Goal: Transaction & Acquisition: Book appointment/travel/reservation

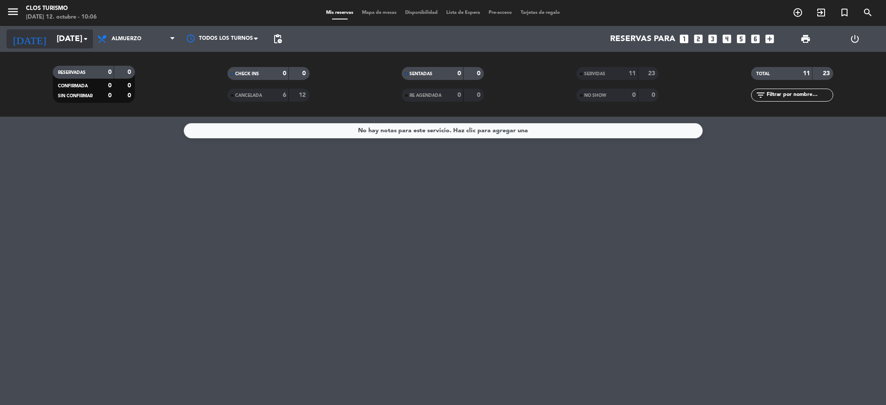
drag, startPoint x: 0, startPoint y: 0, endPoint x: 58, endPoint y: 38, distance: 69.4
click at [58, 38] on input "sáb. 11 oct." at bounding box center [104, 39] width 104 height 18
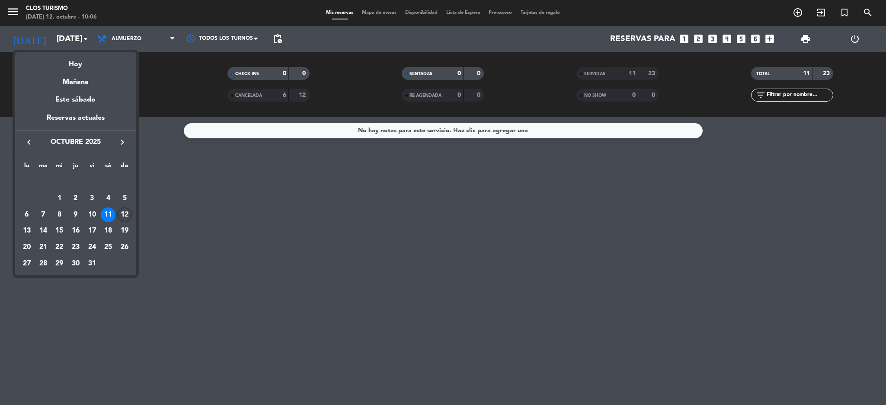
click at [122, 211] on div "12" at bounding box center [124, 214] width 15 height 15
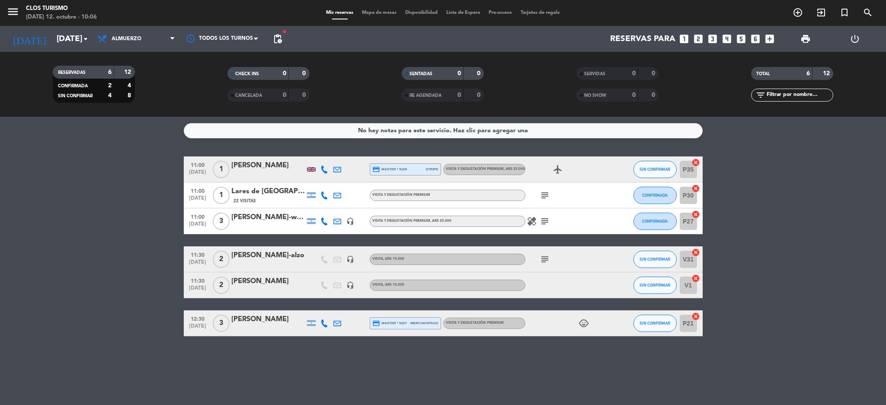
click at [313, 171] on div at bounding box center [311, 169] width 9 height 4
drag, startPoint x: 130, startPoint y: 252, endPoint x: 142, endPoint y: 249, distance: 12.3
click at [131, 252] on bookings-row "11:00 oct. 12 1 CHARLIE BURNESS United Kingdom credit_card master * 5165 stripe…" at bounding box center [443, 246] width 886 height 180
click at [14, 15] on icon "menu" at bounding box center [12, 11] width 13 height 13
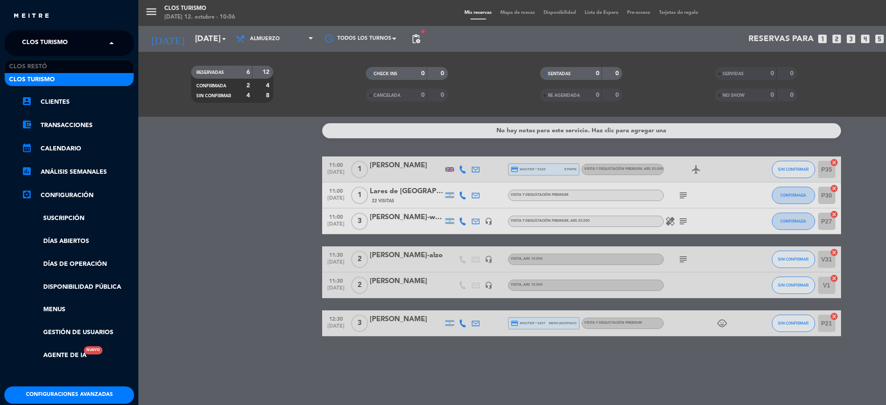
click at [96, 39] on input "text" at bounding box center [69, 43] width 105 height 19
click at [92, 82] on div "Clos Turismo" at bounding box center [69, 79] width 129 height 13
click at [227, 170] on div "menu Clos Turismo domingo 12. octubre - 10:06 Mis reservas Mapa de mesas Dispon…" at bounding box center [581, 202] width 886 height 405
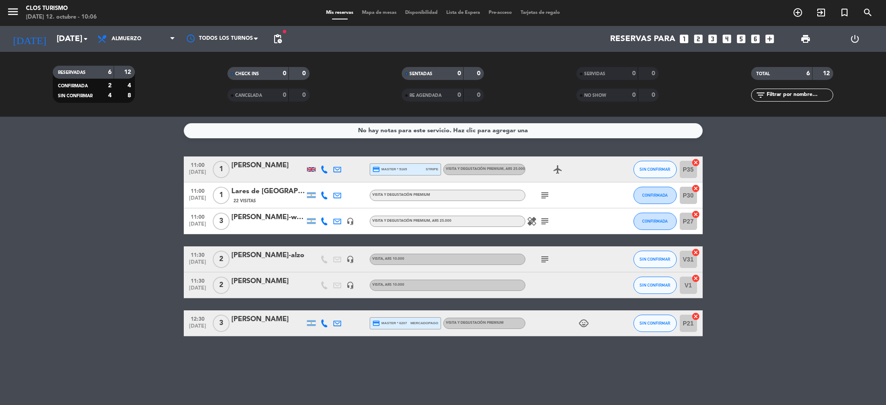
click at [546, 192] on icon "subject" at bounding box center [544, 195] width 10 height 10
click at [539, 233] on div "healing subject" at bounding box center [564, 220] width 78 height 25
click at [545, 220] on icon "subject" at bounding box center [544, 221] width 10 height 10
click at [140, 232] on bookings-row "11:00 oct. 12 1 CHARLIE BURNESS credit_card master * 5165 stripe VISITA Y DEGUS…" at bounding box center [443, 246] width 886 height 180
click at [544, 262] on icon "subject" at bounding box center [544, 259] width 10 height 10
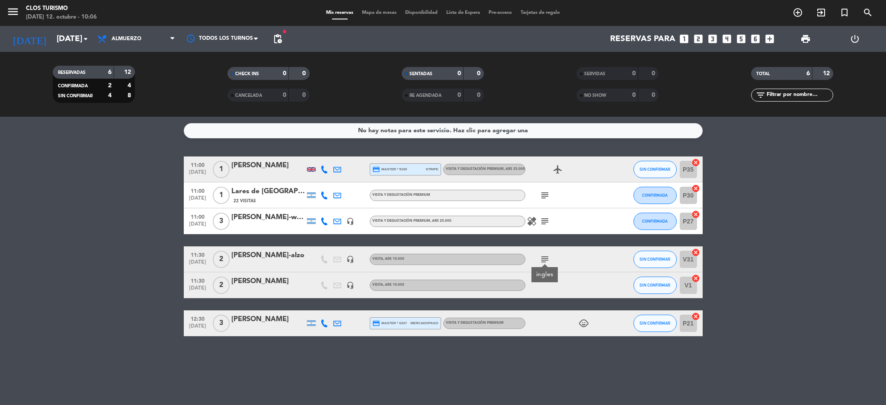
click at [388, 371] on div "No hay notas para este servicio. Haz clic para agregar una 11:00 oct. 12 1 CHAR…" at bounding box center [443, 261] width 886 height 288
click at [584, 321] on icon "child_care" at bounding box center [583, 323] width 10 height 10
click at [515, 349] on div "No hay notas para este servicio. Haz clic para agregar una 11:00 oct. 12 1 CHAR…" at bounding box center [443, 261] width 886 height 288
click at [542, 217] on icon "subject" at bounding box center [544, 221] width 10 height 10
click at [531, 223] on icon "healing" at bounding box center [531, 221] width 10 height 10
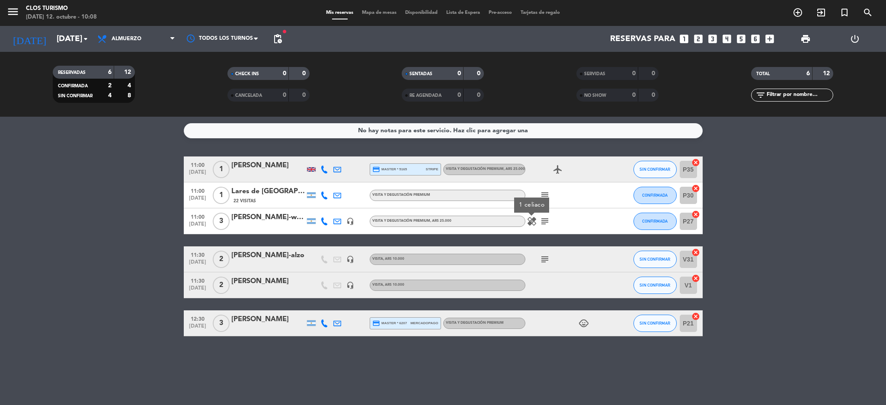
click at [546, 223] on icon "subject" at bounding box center [544, 221] width 10 height 10
click at [620, 242] on div "11:00 oct. 12 1 CHARLIE BURNESS credit_card master * 5165 stripe VISITA Y DEGUS…" at bounding box center [443, 246] width 519 height 180
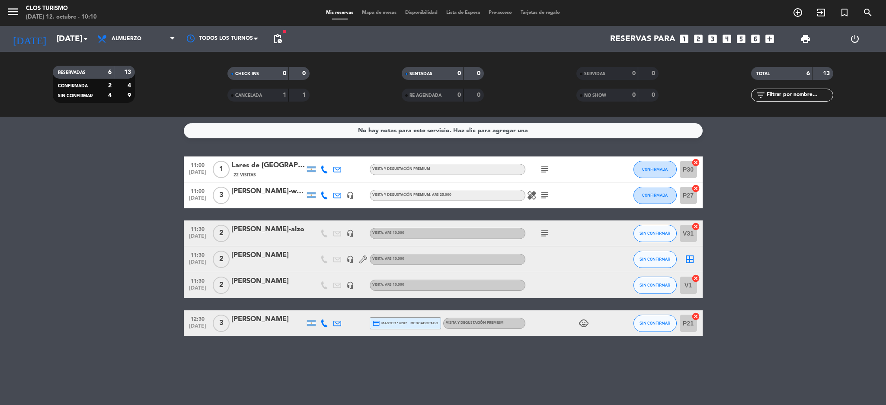
click at [540, 171] on icon "subject" at bounding box center [544, 169] width 10 height 10
click at [545, 370] on div "No hay notas para este servicio. Haz clic para agregar una 11:00 oct. 12 1 Lare…" at bounding box center [443, 261] width 886 height 288
click at [325, 169] on icon at bounding box center [324, 170] width 8 height 8
click at [398, 358] on div "No hay notas para este servicio. Haz clic para agregar una 11:00 oct. 12 1 Lare…" at bounding box center [443, 261] width 886 height 288
click at [584, 318] on div "child_care" at bounding box center [564, 322] width 78 height 25
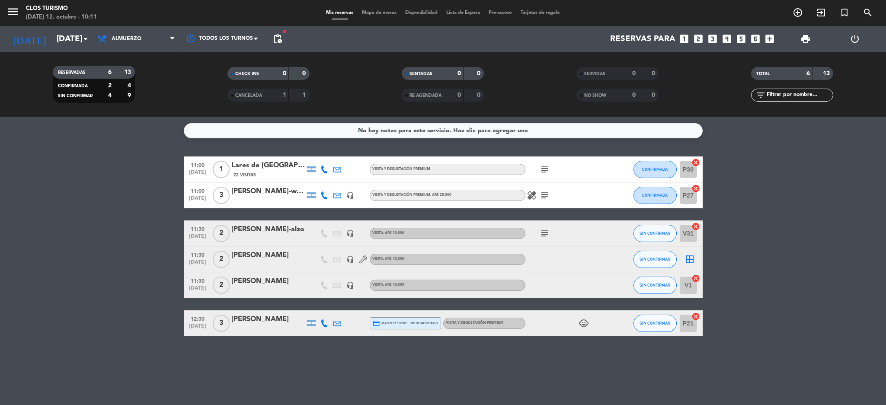
click at [584, 319] on icon "child_care" at bounding box center [583, 323] width 10 height 10
click at [557, 323] on div "child_care 1" at bounding box center [564, 322] width 78 height 25
click at [545, 192] on icon "subject" at bounding box center [544, 195] width 10 height 10
click at [529, 192] on icon "healing" at bounding box center [531, 195] width 10 height 10
click at [235, 191] on div "Sonia Rodriguez Franco-wine week trips" at bounding box center [267, 191] width 73 height 11
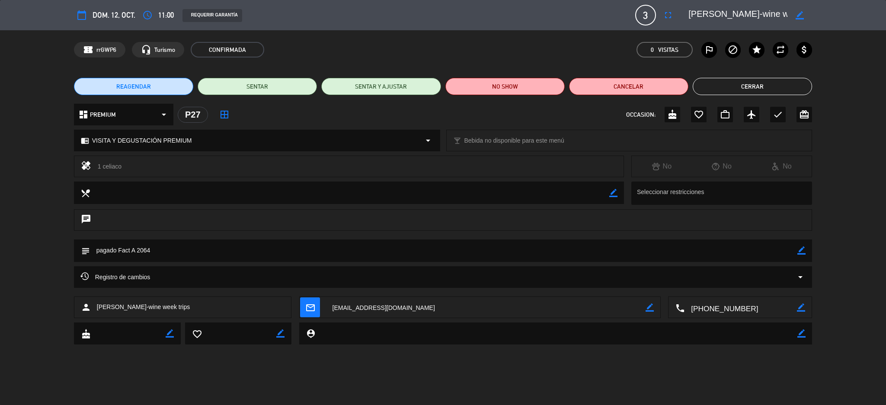
click at [740, 78] on button "Cerrar" at bounding box center [751, 86] width 119 height 17
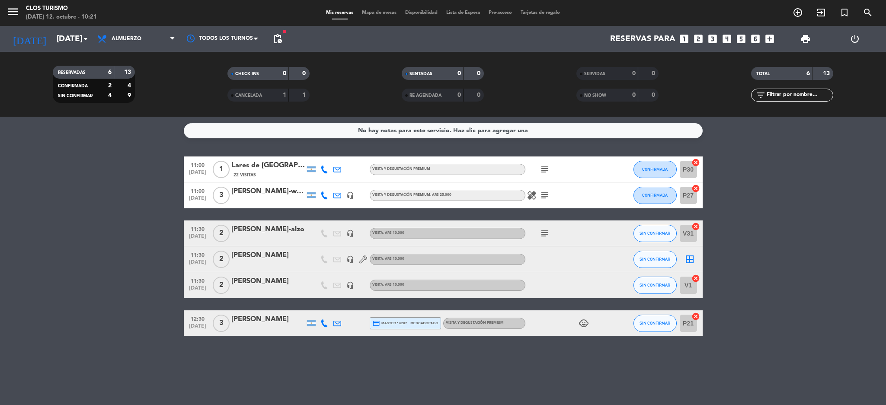
click at [324, 319] on icon at bounding box center [324, 323] width 8 height 8
click at [379, 356] on div "No hay notas para este servicio. Haz clic para agregar una 11:00 oct. 12 1 Lare…" at bounding box center [443, 261] width 886 height 288
click at [261, 169] on div "Lares de Chacras Hotel" at bounding box center [267, 165] width 73 height 11
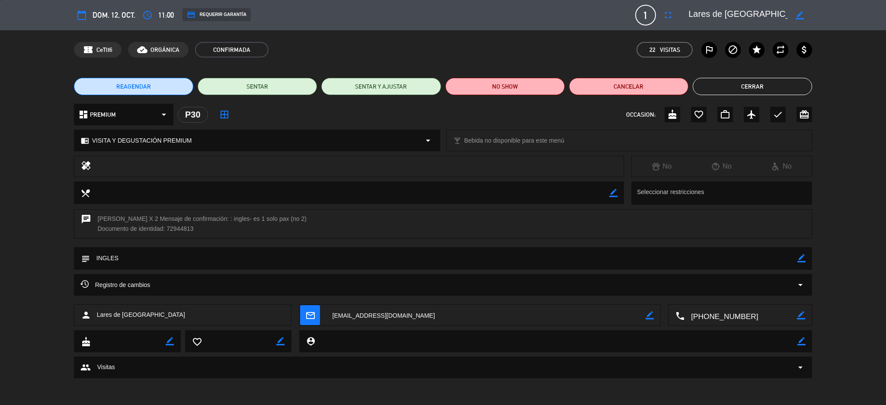
click at [784, 81] on button "Cerrar" at bounding box center [751, 86] width 119 height 17
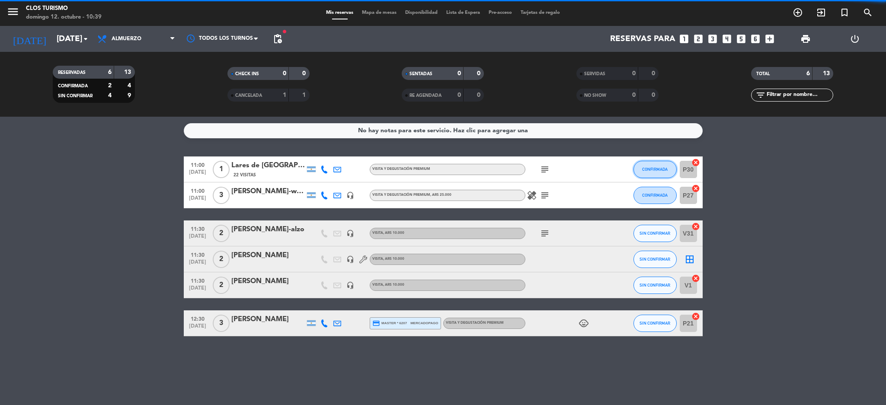
click at [650, 167] on span "CONFIRMADA" at bounding box center [654, 169] width 25 height 5
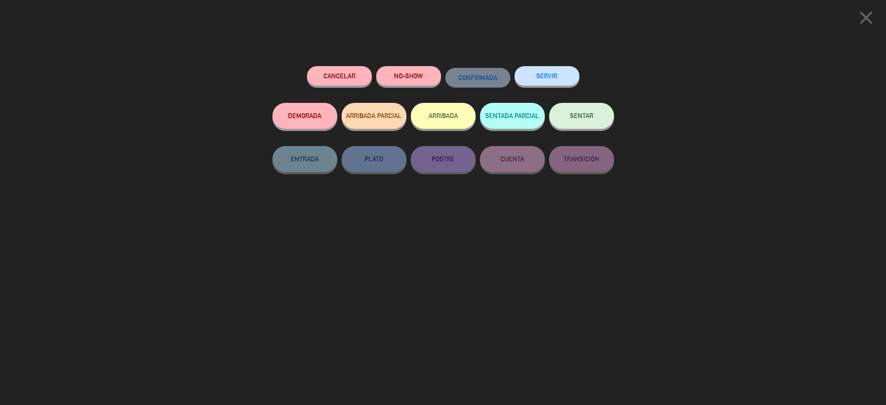
click at [590, 121] on button "SENTAR" at bounding box center [581, 116] width 65 height 26
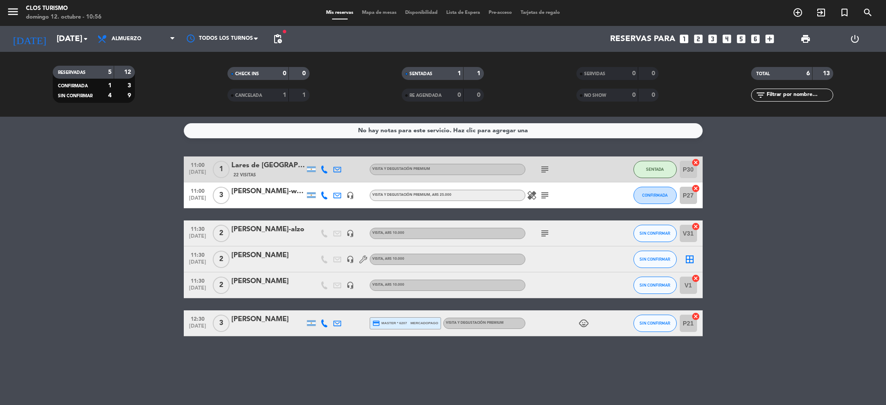
click at [94, 209] on bookings-row "11:00 oct. 12 1 Lares de Chacras Hotel 22 Visitas VISITA Y DEGUSTACIÓN PREMIUM …" at bounding box center [443, 246] width 886 height 180
click at [25, 297] on bookings-row "11:00 oct. 12 1 Lares de Chacras Hotel 22 Visitas VISITA Y DEGUSTACIÓN PREMIUM …" at bounding box center [443, 246] width 886 height 180
click at [222, 382] on div "No hay notas para este servicio. Haz clic para agregar una 11:00 oct. 12 1 Lare…" at bounding box center [443, 261] width 886 height 288
click at [232, 364] on div "No hay notas para este servicio. Haz clic para agregar una 11:00 oct. 12 1 Lare…" at bounding box center [443, 261] width 886 height 288
click at [204, 355] on div "No hay notas para este servicio. Haz clic para agregar una 11:00 oct. 12 1 Lare…" at bounding box center [443, 261] width 886 height 288
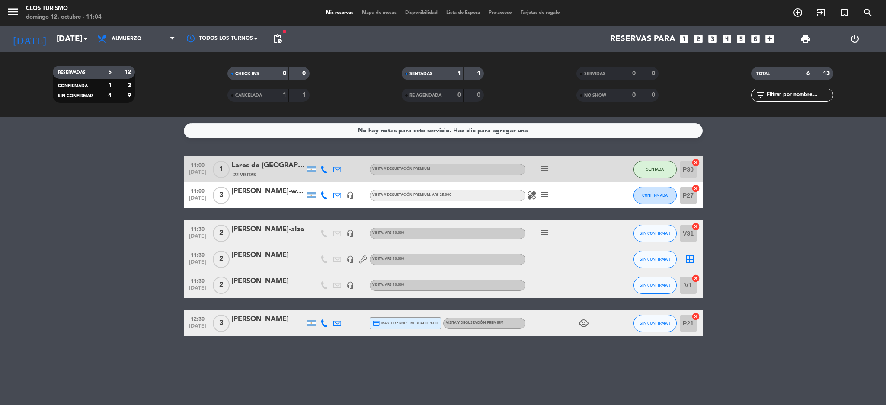
click at [204, 355] on div "No hay notas para este servicio. Haz clic para agregar una 11:00 oct. 12 1 Lare…" at bounding box center [443, 261] width 886 height 288
click at [65, 43] on input "dom. [DATE]" at bounding box center [104, 39] width 104 height 18
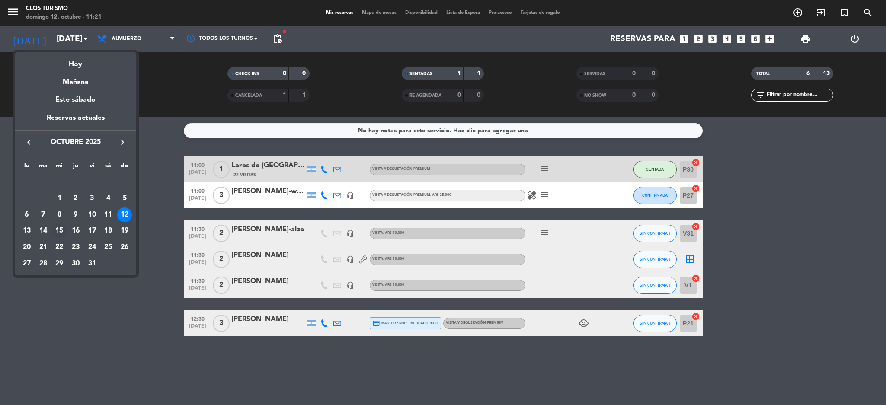
click at [59, 233] on div "15" at bounding box center [59, 231] width 15 height 15
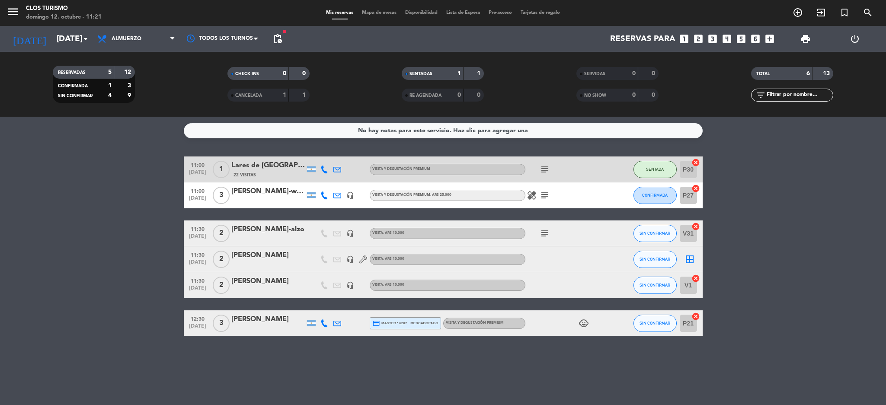
type input "mié. [DATE]"
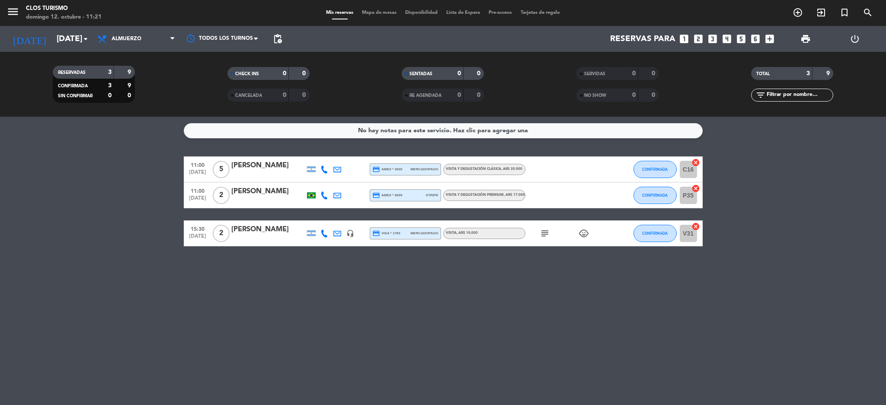
click at [91, 207] on bookings-row "11:00 oct. 15 5 Candelaria Prati credit_card amex * 3020 mercadopago VISITA Y D…" at bounding box center [443, 201] width 886 height 90
click at [541, 237] on icon "subject" at bounding box center [544, 233] width 10 height 10
click at [0, 252] on div "No hay notas para este servicio. Haz clic para agregar una 11:00 oct. 15 5 Cand…" at bounding box center [443, 261] width 886 height 288
click at [694, 38] on icon "looks_two" at bounding box center [697, 38] width 11 height 11
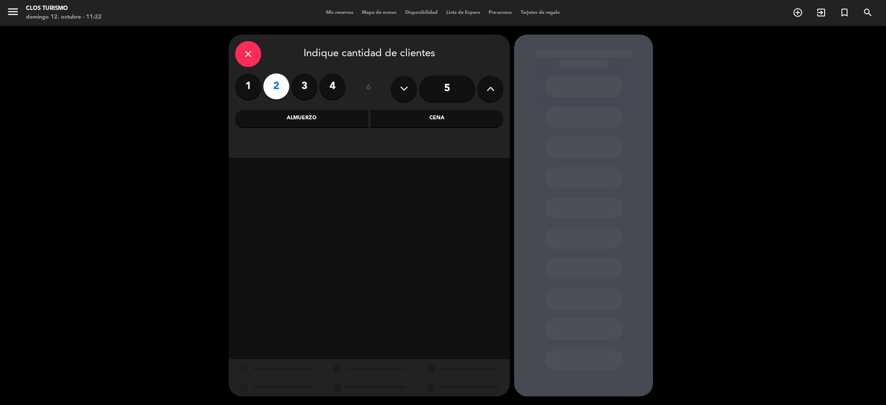
click at [316, 121] on div "Almuerzo" at bounding box center [301, 118] width 133 height 17
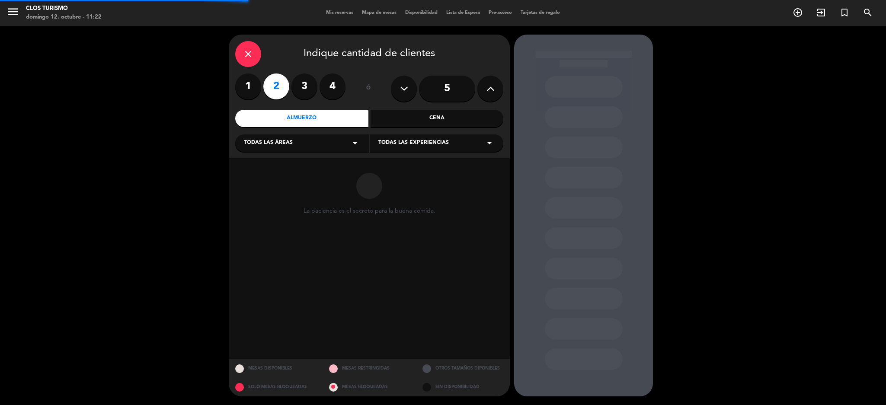
click at [405, 140] on span "Todas las experiencias" at bounding box center [413, 143] width 70 height 9
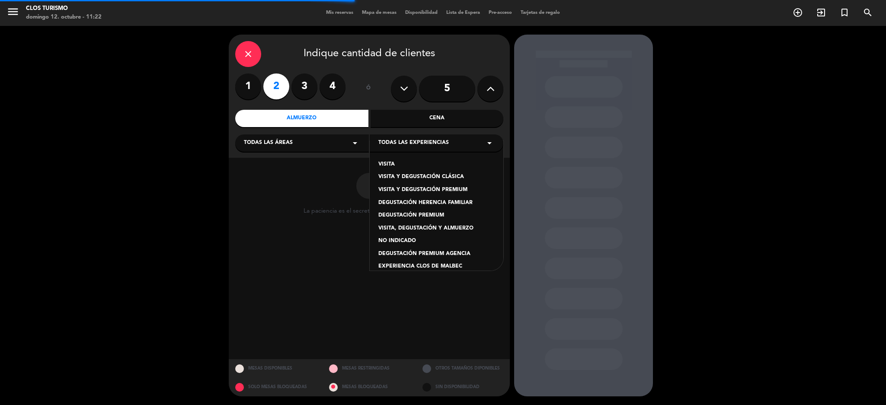
click at [402, 162] on div "VISITA" at bounding box center [436, 164] width 116 height 9
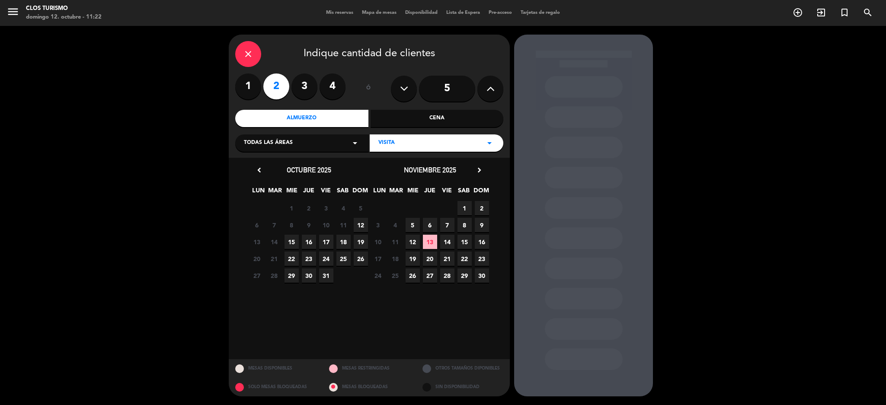
click at [287, 242] on span "15" at bounding box center [291, 242] width 14 height 14
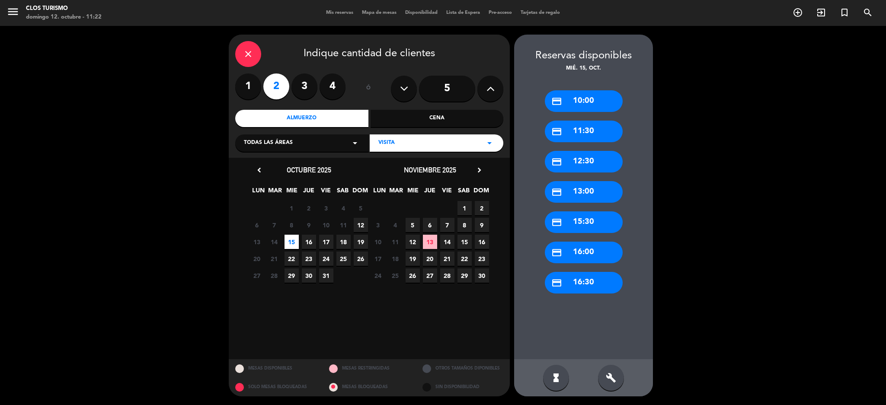
click at [566, 166] on div "credit_card 12:30" at bounding box center [584, 162] width 78 height 22
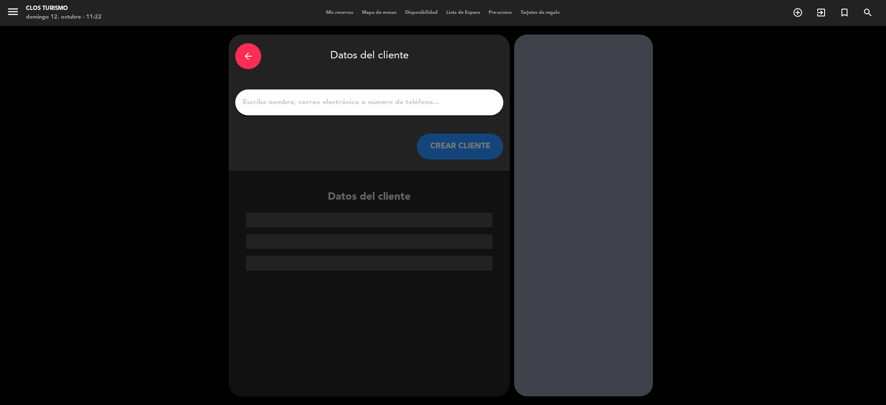
drag, startPoint x: 423, startPoint y: 100, endPoint x: 411, endPoint y: 99, distance: 11.7
click at [422, 99] on input "1" at bounding box center [369, 102] width 255 height 12
click at [303, 102] on input "1" at bounding box center [369, 102] width 255 height 12
paste input "[PERSON_NAME]"
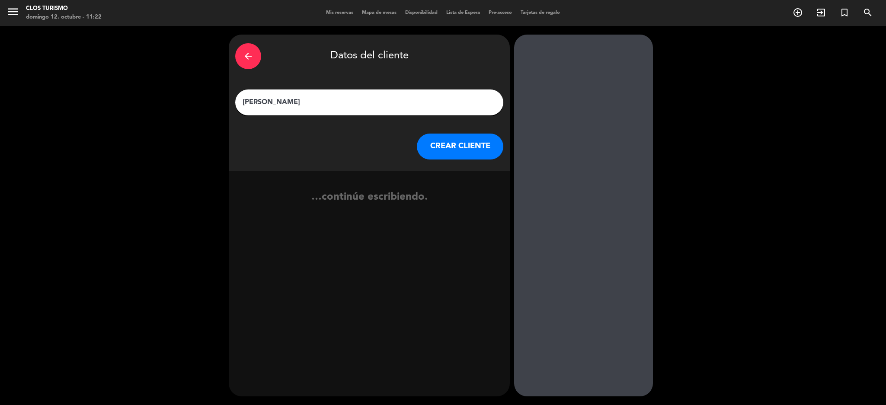
type input "[PERSON_NAME]"
click at [454, 157] on button "CREAR CLIENTE" at bounding box center [460, 147] width 86 height 26
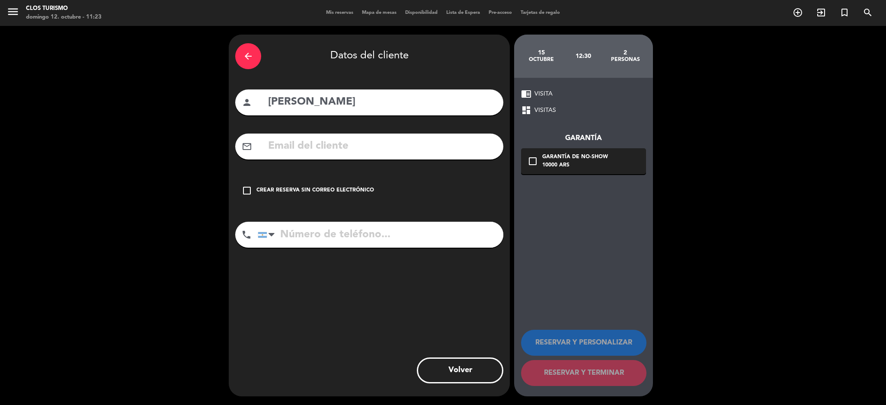
click at [363, 140] on input "text" at bounding box center [381, 146] width 229 height 18
paste input "[PERSON_NAME]"
type input "[PERSON_NAME]"
drag, startPoint x: 392, startPoint y: 146, endPoint x: 23, endPoint y: 109, distance: 370.5
click at [23, 109] on div "arrow_back Datos del cliente person Fanny Daschevsky mail_outline Fanny Daschev…" at bounding box center [443, 215] width 886 height 379
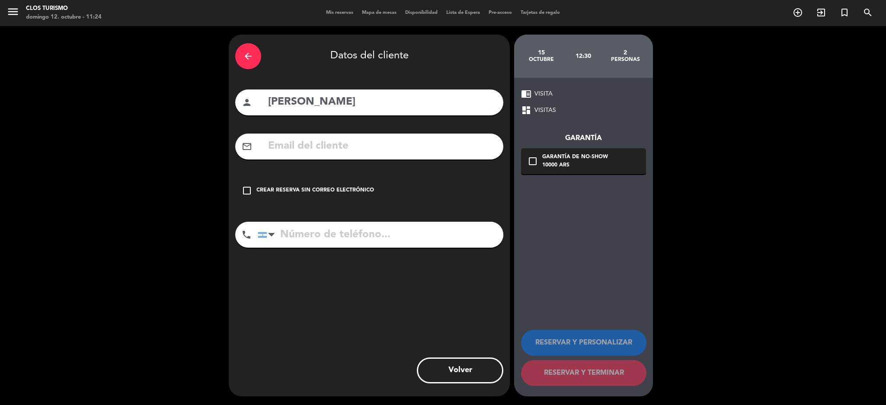
click at [378, 147] on input "text" at bounding box center [381, 146] width 229 height 18
paste input "[EMAIL_ADDRESS][DOMAIN_NAME]"
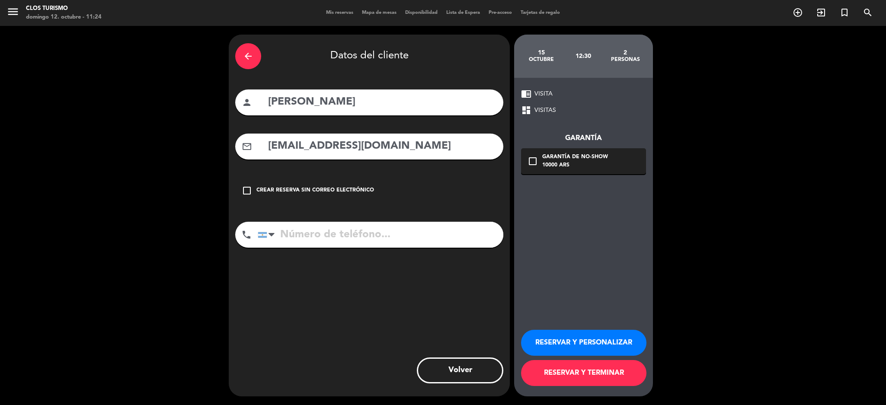
type input "[EMAIL_ADDRESS][DOMAIN_NAME]"
drag, startPoint x: 597, startPoint y: 163, endPoint x: 218, endPoint y: 13, distance: 407.2
click at [583, 164] on div "10000 ARS" at bounding box center [575, 165] width 66 height 9
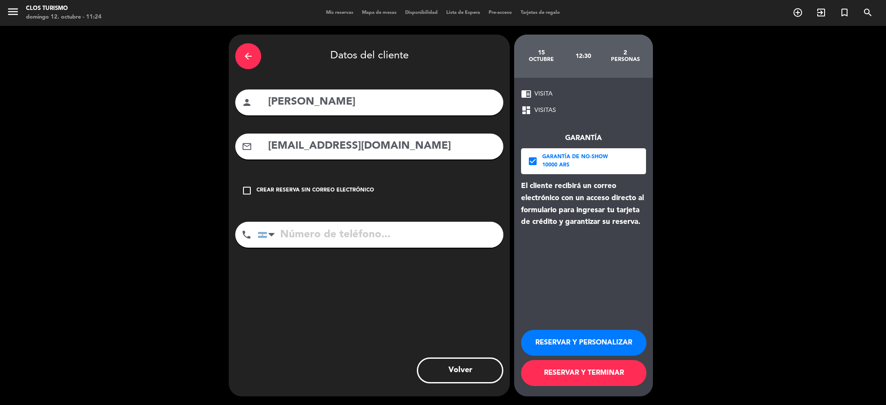
click at [365, 235] on input "tel" at bounding box center [380, 235] width 245 height 26
paste input "[PHONE_NUMBER]"
type input "[PHONE_NUMBER]"
click at [579, 339] on button "RESERVAR Y PERSONALIZAR" at bounding box center [583, 343] width 125 height 26
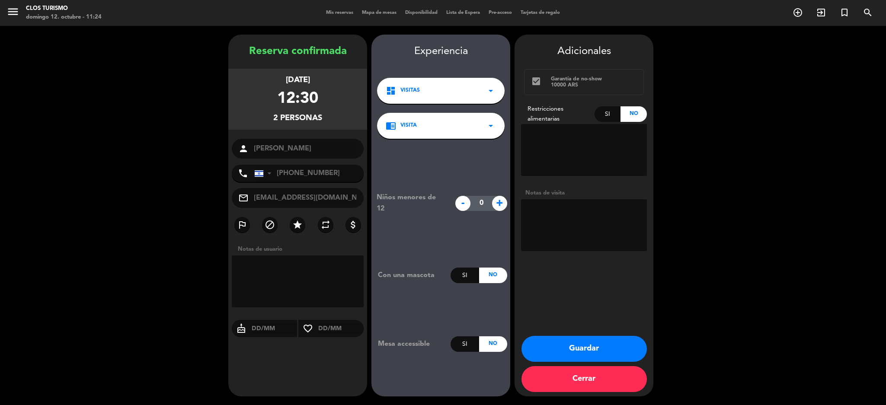
click at [585, 344] on button "Guardar" at bounding box center [583, 349] width 125 height 26
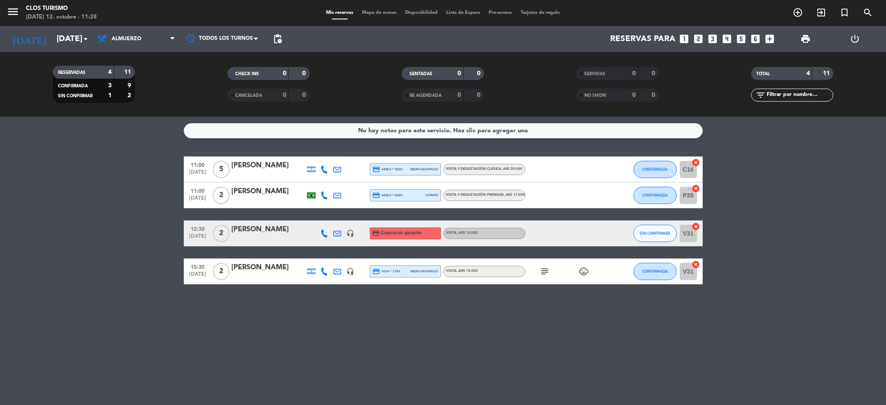
click at [110, 243] on bookings-row "11:00 oct. 15 5 Candelaria Prati credit_card amex * 3020 mercadopago VISITA Y D…" at bounding box center [443, 220] width 886 height 128
click at [25, 217] on bookings-row "11:00 oct. 15 5 Candelaria Prati credit_card amex * 3020 mercadopago VISITA Y D…" at bounding box center [443, 220] width 886 height 128
click at [71, 36] on input "mié. [DATE]" at bounding box center [104, 39] width 104 height 18
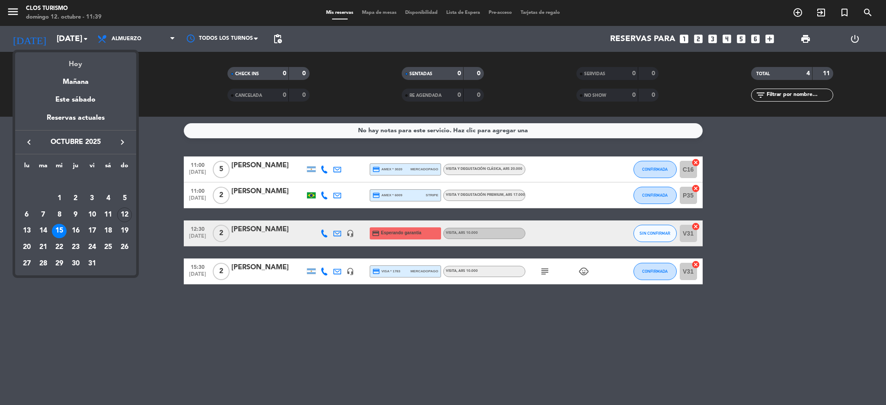
click at [83, 61] on div "Hoy" at bounding box center [75, 61] width 121 height 18
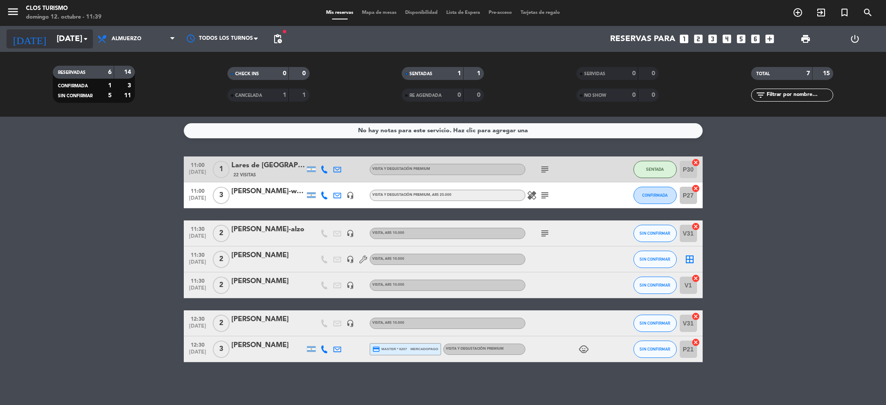
click at [69, 40] on input "dom. [DATE]" at bounding box center [104, 39] width 104 height 18
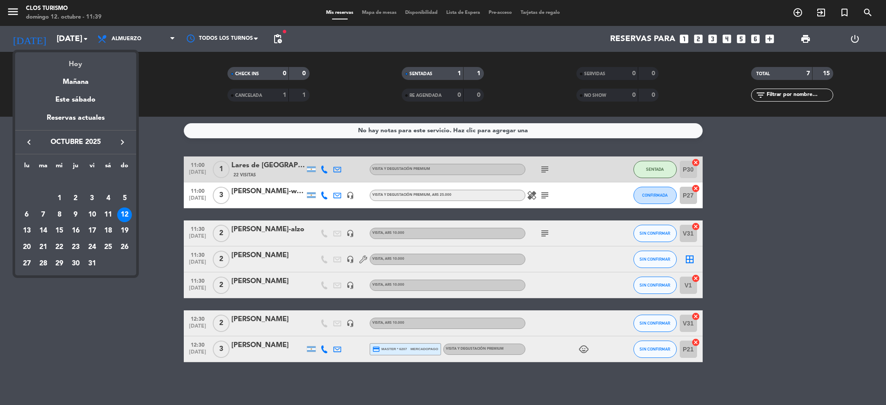
click at [73, 60] on div "Hoy" at bounding box center [75, 61] width 121 height 18
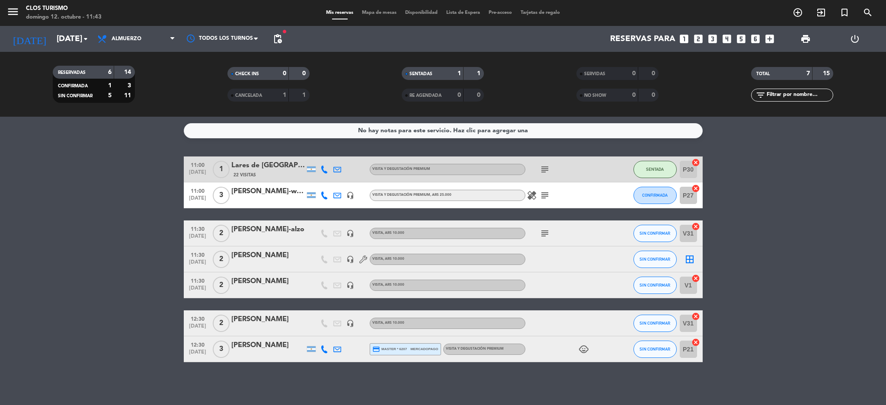
click at [25, 179] on bookings-row "11:00 oct. 12 1 Lares de Chacras Hotel 22 Visitas VISITA Y DEGUSTACIÓN PREMIUM …" at bounding box center [443, 259] width 886 height 206
click at [1, 226] on bookings-row "11:00 oct. 12 1 Lares de Chacras Hotel 22 Visitas VISITA Y DEGUSTACIÓN PREMIUM …" at bounding box center [443, 259] width 886 height 206
click at [52, 32] on input "dom. [DATE]" at bounding box center [104, 39] width 104 height 18
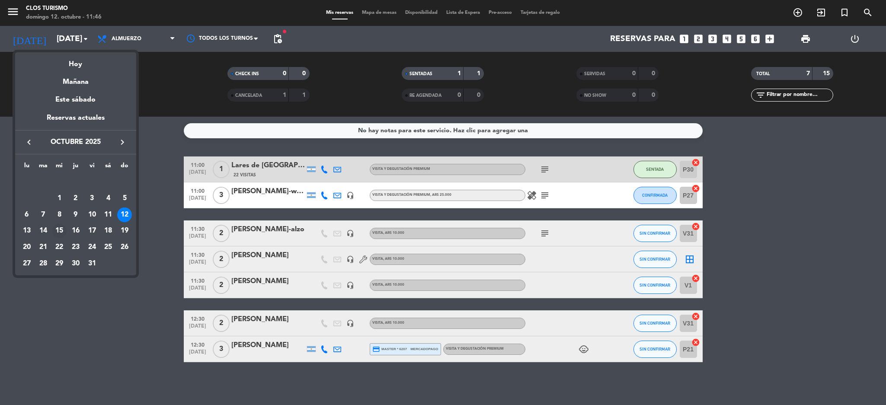
click at [57, 234] on div "15" at bounding box center [59, 231] width 15 height 15
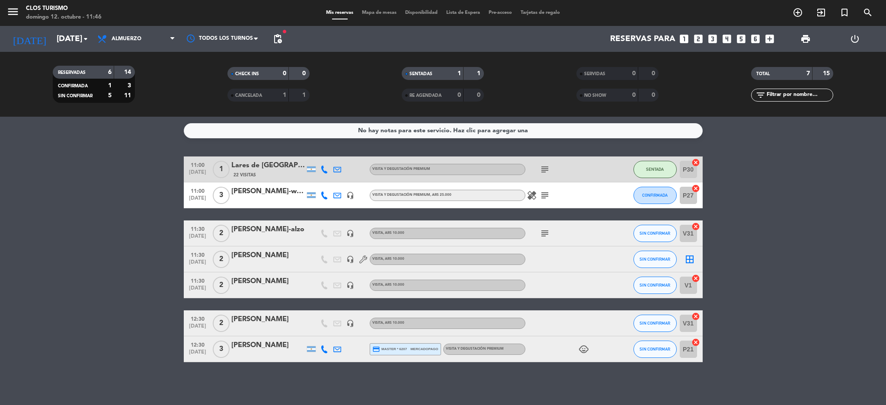
type input "mié. [DATE]"
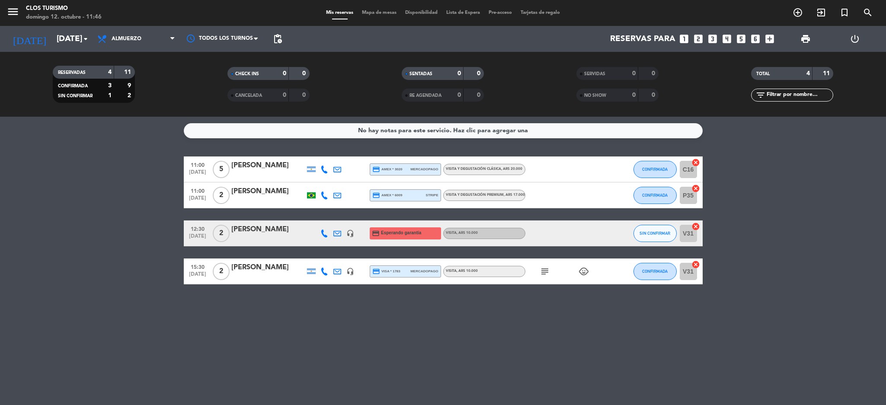
click at [698, 41] on icon "looks_two" at bounding box center [697, 38] width 11 height 11
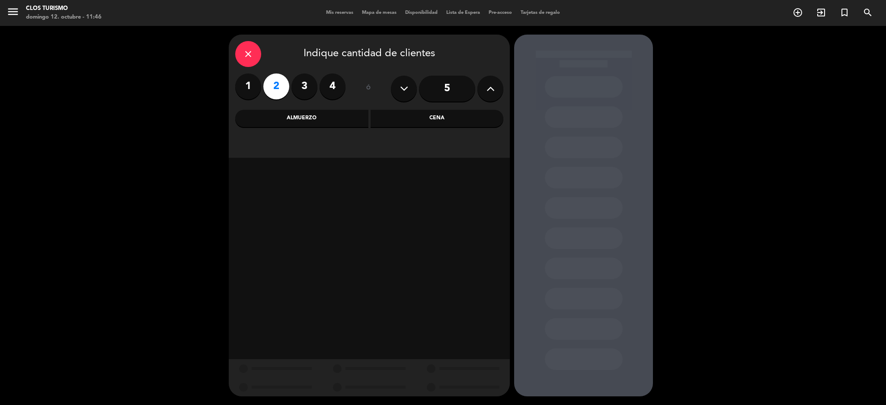
click at [316, 115] on div "Almuerzo" at bounding box center [301, 118] width 133 height 17
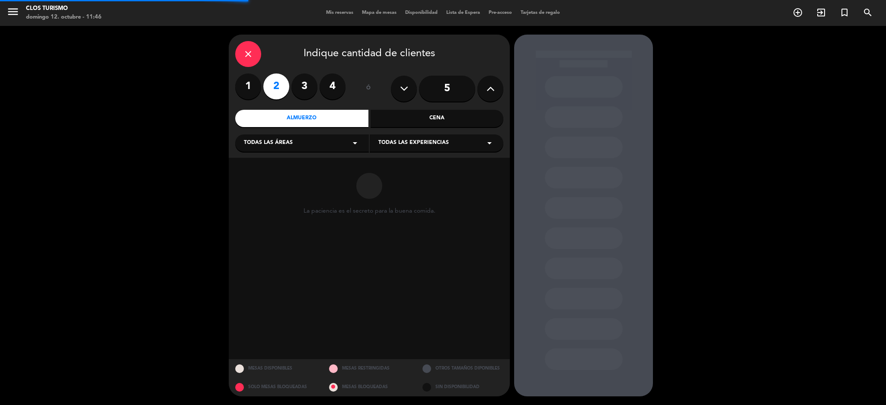
click at [420, 146] on span "Todas las experiencias" at bounding box center [413, 143] width 70 height 9
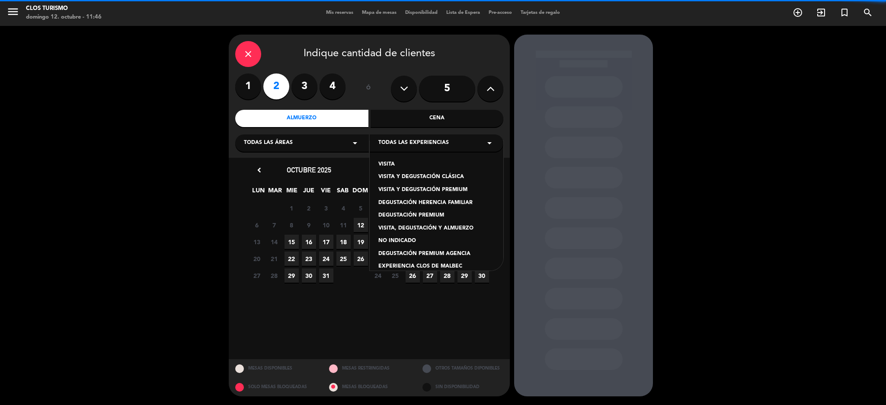
click at [430, 191] on div "VISITA Y DEGUSTACIÓN PREMIUM" at bounding box center [436, 190] width 116 height 9
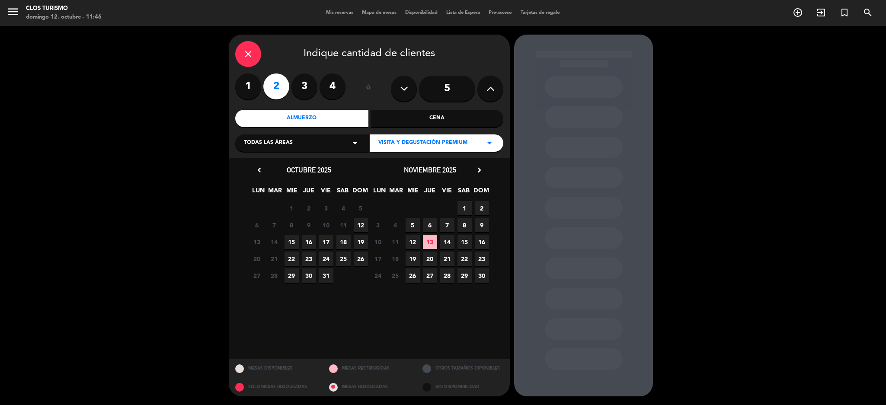
click at [288, 236] on span "15" at bounding box center [291, 242] width 14 height 14
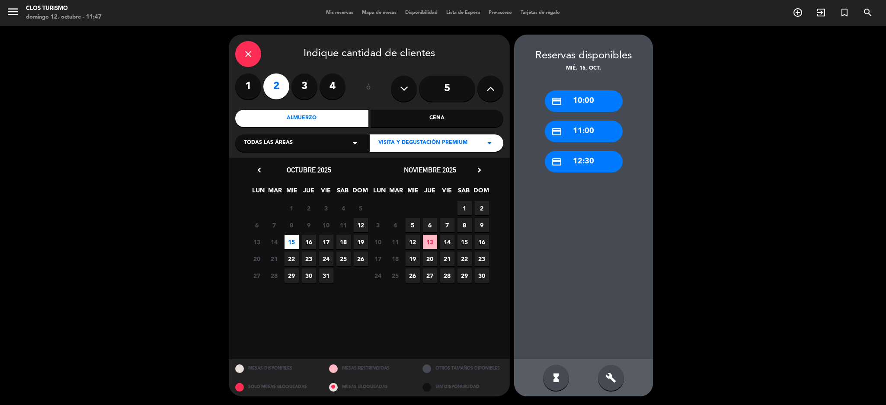
click at [583, 136] on div "credit_card 11:00" at bounding box center [584, 132] width 78 height 22
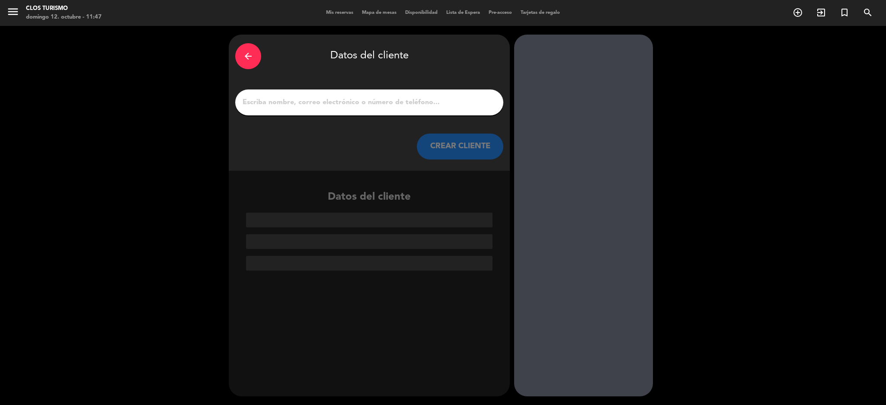
click at [335, 76] on div "arrow_back Datos del cliente CREAR CLIENTE" at bounding box center [369, 103] width 281 height 136
click at [338, 95] on div at bounding box center [369, 102] width 268 height 26
click at [382, 100] on input "1" at bounding box center [369, 102] width 255 height 12
paste input "OLGIN, Ayelen"
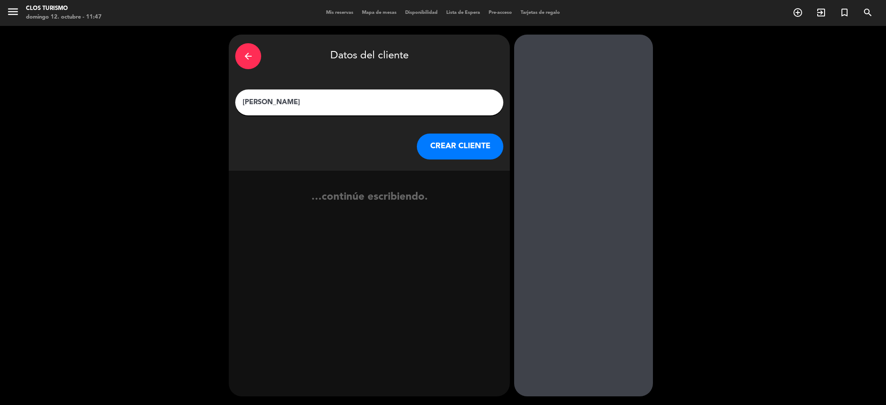
type input "OLGIN, Ayelen"
click at [443, 145] on button "CREAR CLIENTE" at bounding box center [460, 147] width 86 height 26
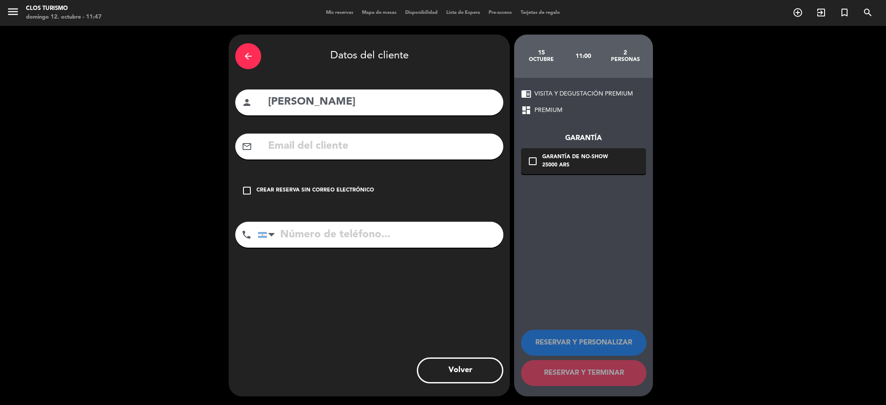
click at [408, 145] on input "text" at bounding box center [381, 146] width 229 height 18
click at [406, 233] on input "tel" at bounding box center [380, 235] width 245 height 26
paste input "[PHONE_NUMBER]"
type input "[PHONE_NUMBER]"
click at [338, 150] on input "text" at bounding box center [381, 146] width 229 height 18
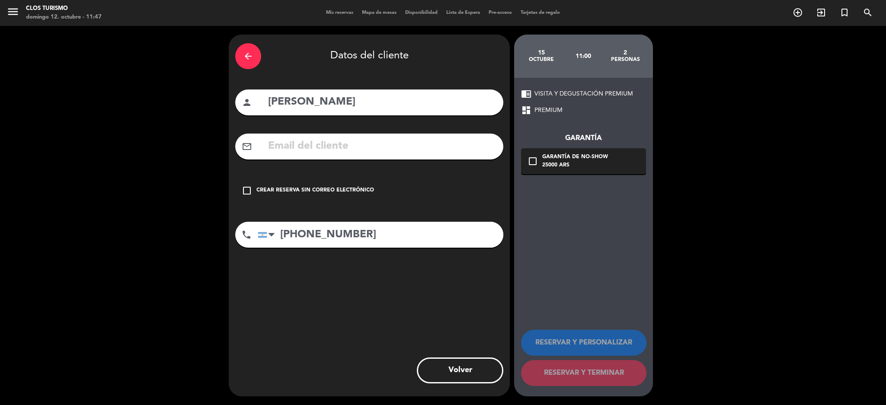
paste input "[EMAIL_ADDRESS][DOMAIN_NAME]"
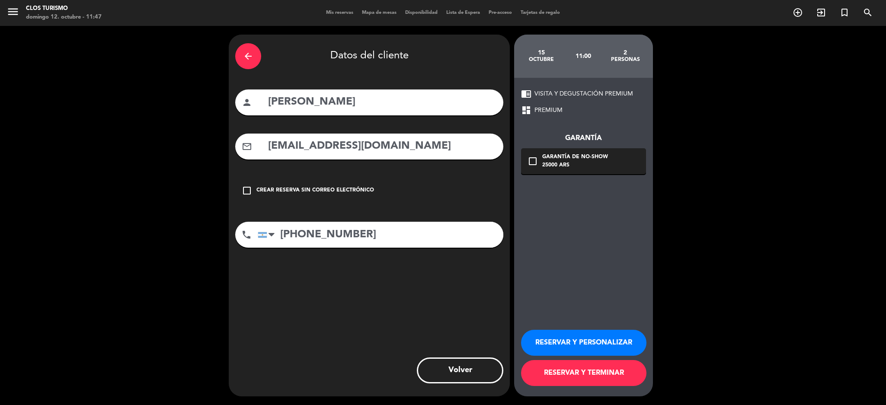
type input "[EMAIL_ADDRESS][DOMAIN_NAME]"
click at [559, 170] on div "check_box_outline_blank Garantía de no-show 25000 ARS" at bounding box center [583, 161] width 125 height 26
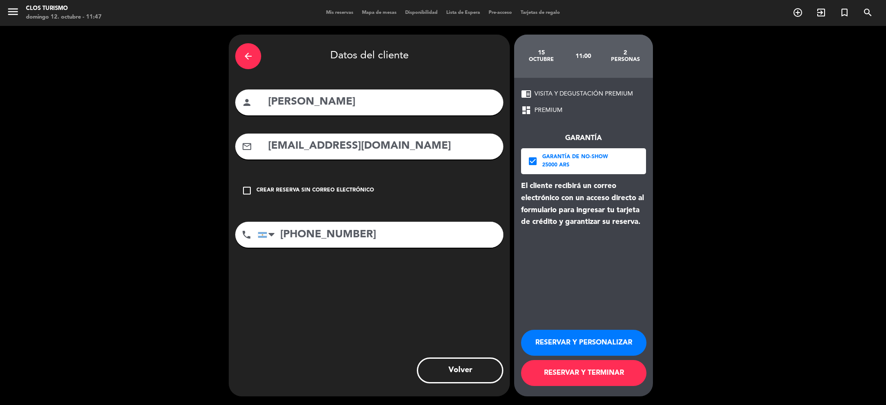
click at [554, 350] on button "RESERVAR Y PERSONALIZAR" at bounding box center [583, 343] width 125 height 26
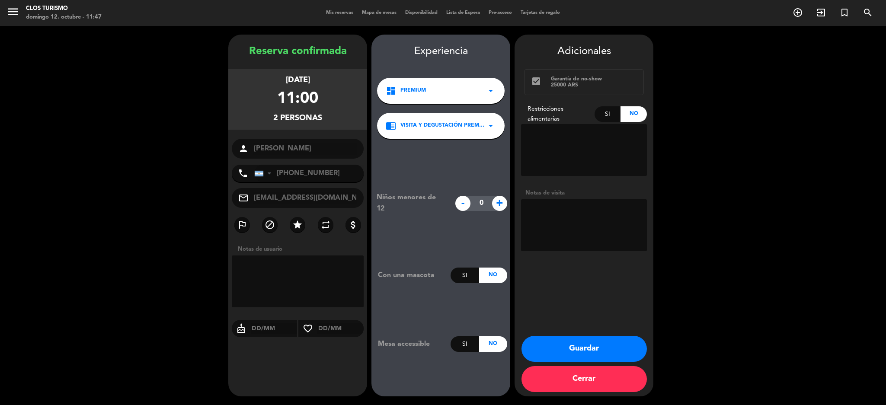
click at [604, 115] on div "Si" at bounding box center [607, 114] width 26 height 16
click at [592, 119] on div "Restricciones alimentarias" at bounding box center [557, 114] width 73 height 20
click at [592, 143] on textarea at bounding box center [584, 150] width 126 height 52
type textarea "1 vegetariano"
click at [554, 352] on button "Guardar" at bounding box center [583, 349] width 125 height 26
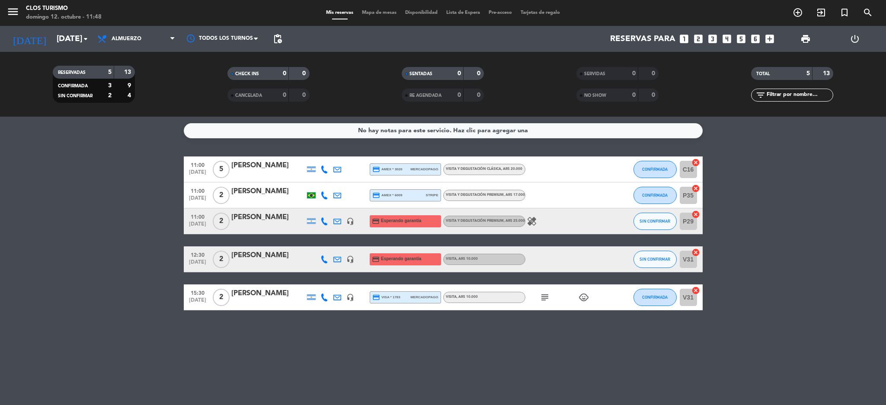
click at [89, 193] on bookings-row "11:00 oct. 15 5 Candelaria Prati credit_card amex * 3020 mercadopago VISITA Y D…" at bounding box center [443, 233] width 886 height 154
click at [76, 222] on bookings-row "11:00 oct. 15 5 Candelaria Prati credit_card amex * 3020 mercadopago VISITA Y D…" at bounding box center [443, 233] width 886 height 154
click at [58, 30] on input "mié. [DATE]" at bounding box center [104, 39] width 104 height 18
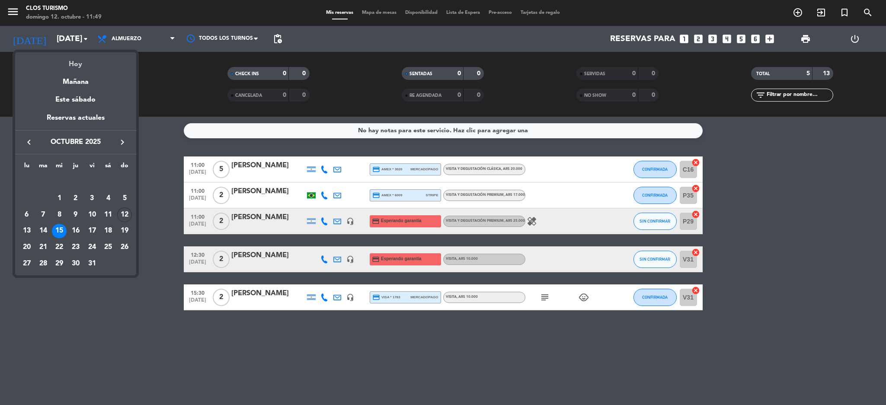
click at [67, 63] on div "Hoy" at bounding box center [75, 61] width 121 height 18
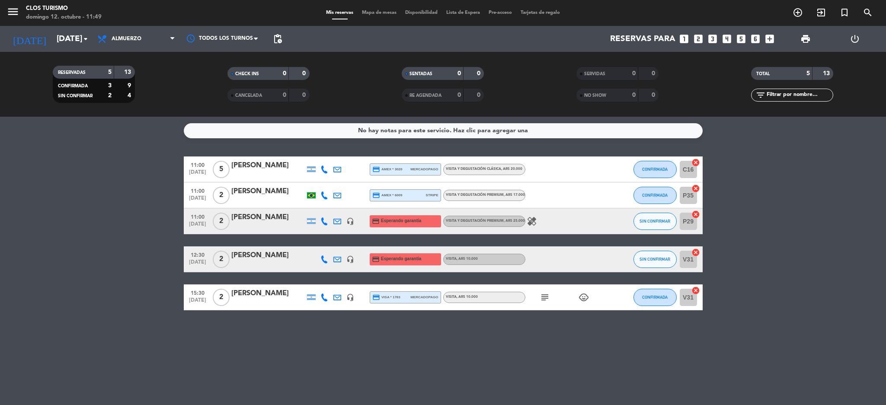
type input "dom. [DATE]"
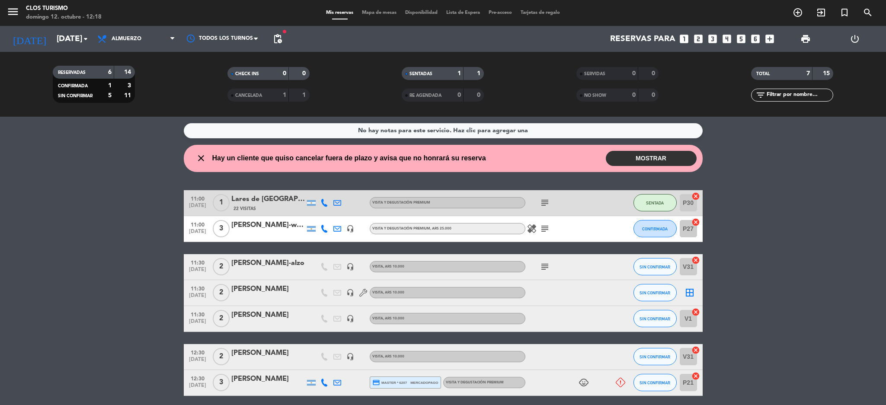
click at [100, 251] on bookings-row "11:00 oct. 12 1 Lares de Chacras Hotel 22 Visitas VISITA Y DEGUSTACIÓN PREMIUM …" at bounding box center [443, 293] width 886 height 206
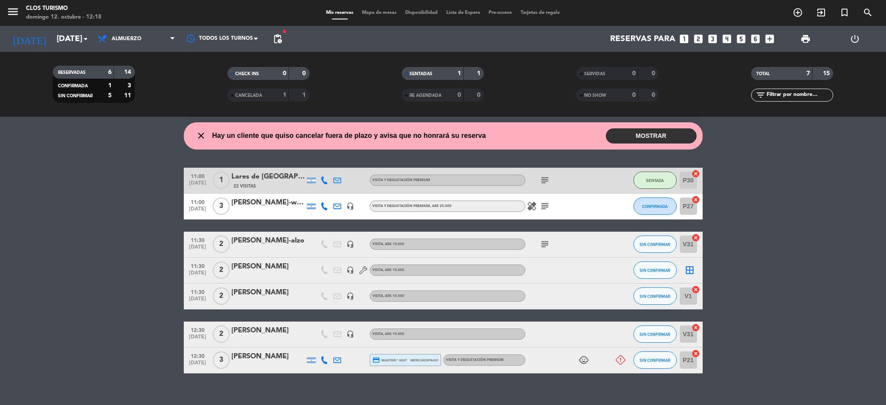
scroll to position [34, 0]
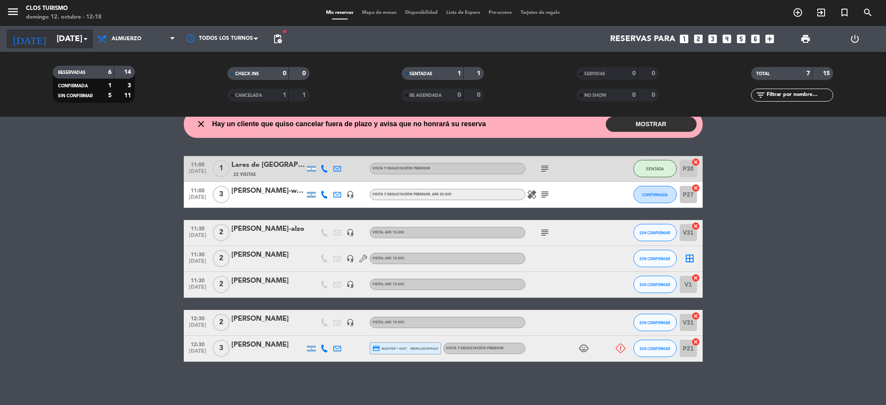
click at [66, 45] on input "dom. [DATE]" at bounding box center [104, 39] width 104 height 18
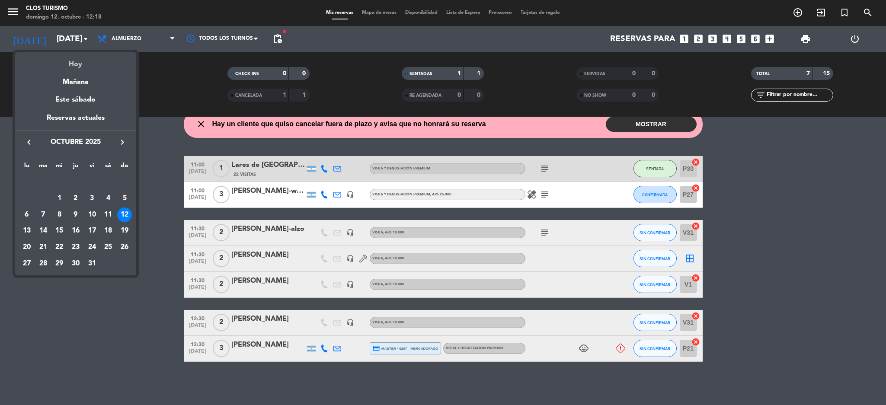
click at [72, 59] on div "Hoy" at bounding box center [75, 61] width 121 height 18
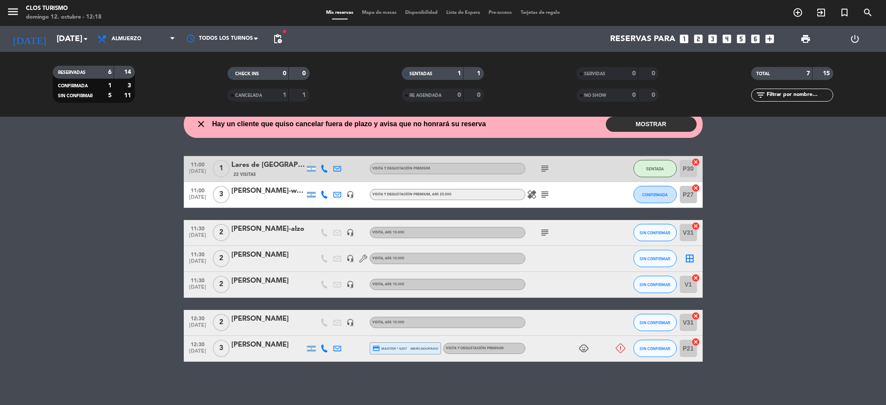
click at [60, 196] on bookings-row "11:00 oct. 12 1 Lares de Chacras Hotel 22 Visitas VISITA Y DEGUSTACIÓN PREMIUM …" at bounding box center [443, 259] width 886 height 206
click at [615, 347] on icon at bounding box center [620, 349] width 10 height 10
click at [534, 384] on div "No hay notas para este servicio. Haz clic para agregar una close Hay un cliente…" at bounding box center [443, 261] width 886 height 288
click at [152, 390] on div "No hay notas para este servicio. Haz clic para agregar una close Hay un cliente…" at bounding box center [443, 261] width 886 height 288
click at [320, 347] on icon at bounding box center [324, 348] width 8 height 8
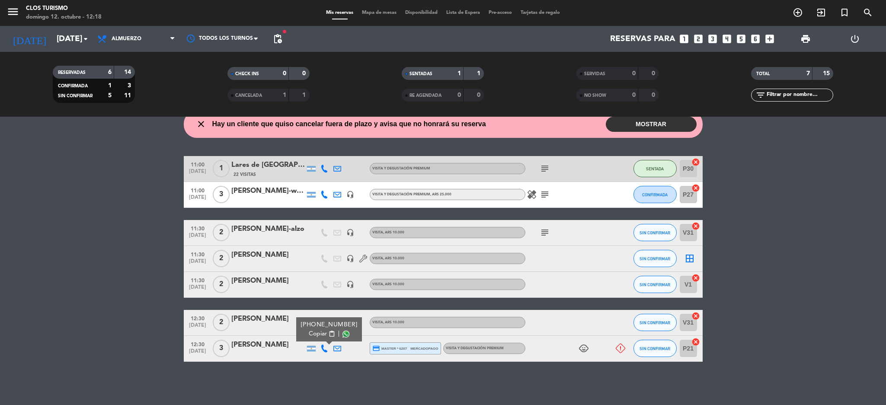
click at [309, 336] on span "Copiar" at bounding box center [318, 333] width 18 height 9
click at [99, 150] on div "No hay notas para este servicio. Haz clic para agregar una close Hay un cliente…" at bounding box center [443, 261] width 886 height 288
click at [52, 44] on input "dom. [DATE]" at bounding box center [104, 39] width 104 height 18
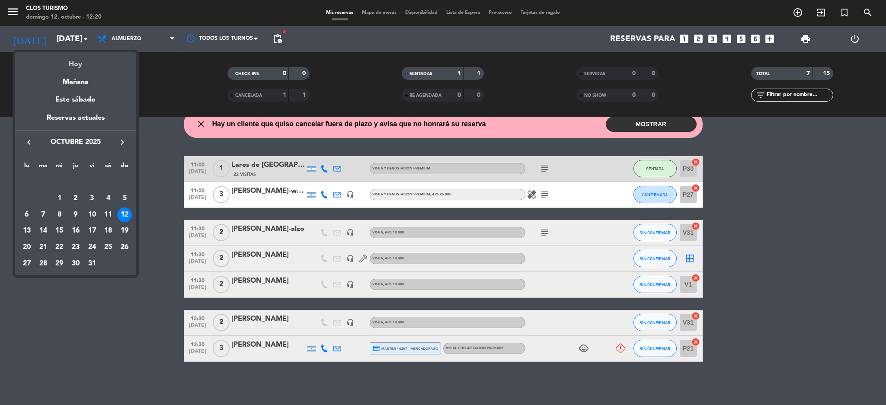
click at [51, 57] on div "Hoy" at bounding box center [75, 61] width 121 height 18
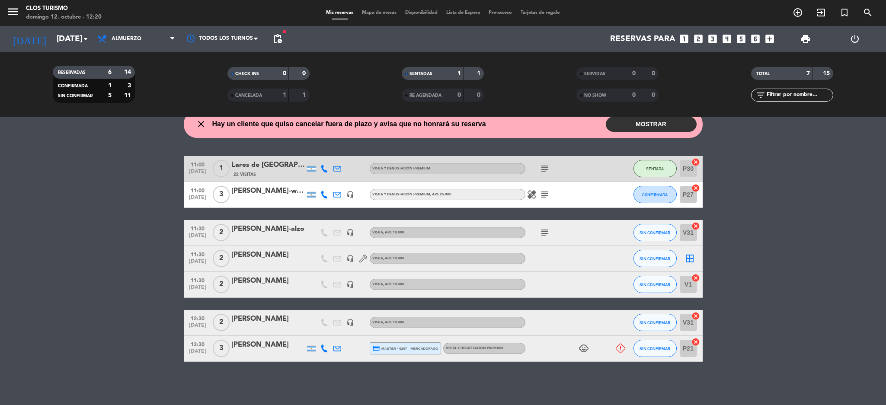
click at [72, 234] on bookings-row "11:00 oct. 12 1 Lares de Chacras Hotel 22 Visitas VISITA Y DEGUSTACIÓN PREMIUM …" at bounding box center [443, 259] width 886 height 206
click at [99, 287] on bookings-row "11:00 oct. 12 1 Lares de Chacras Hotel 22 Visitas VISITA Y DEGUSTACIÓN PREMIUM …" at bounding box center [443, 259] width 886 height 206
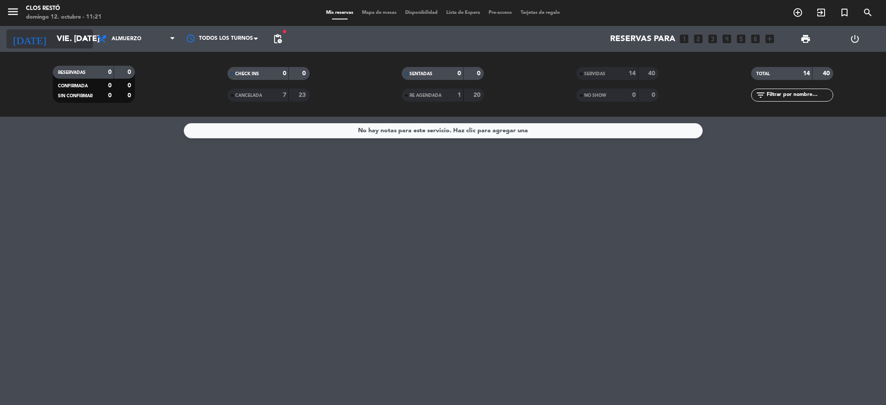
click at [52, 39] on input "vie. [DATE]" at bounding box center [104, 39] width 104 height 18
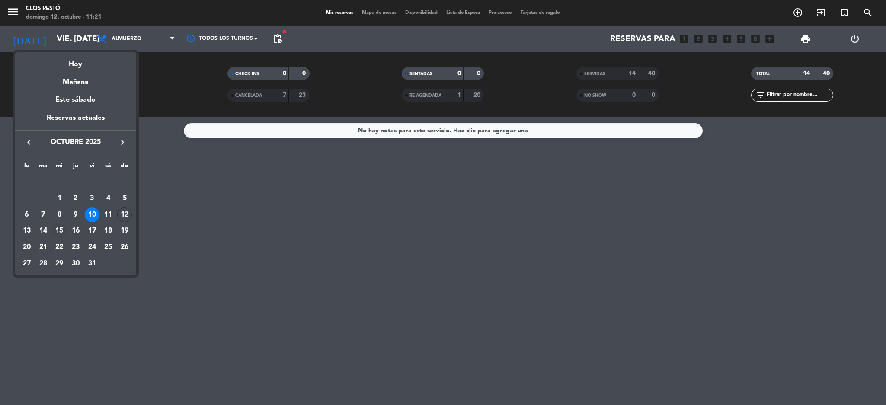
click at [56, 231] on div "15" at bounding box center [59, 231] width 15 height 15
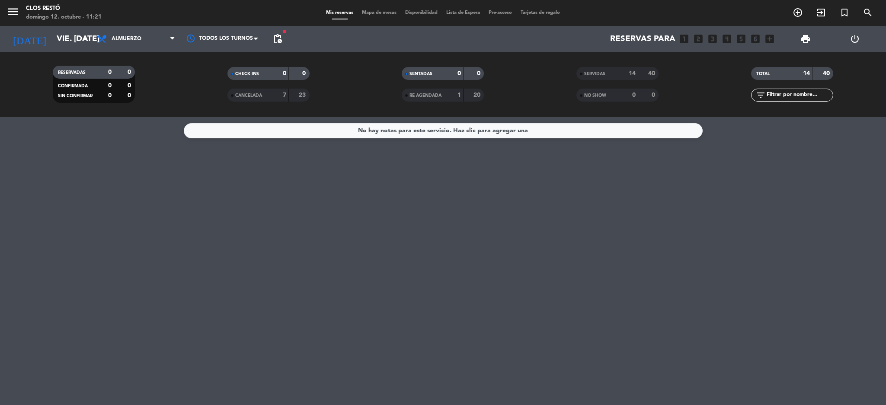
type input "mié. [DATE]"
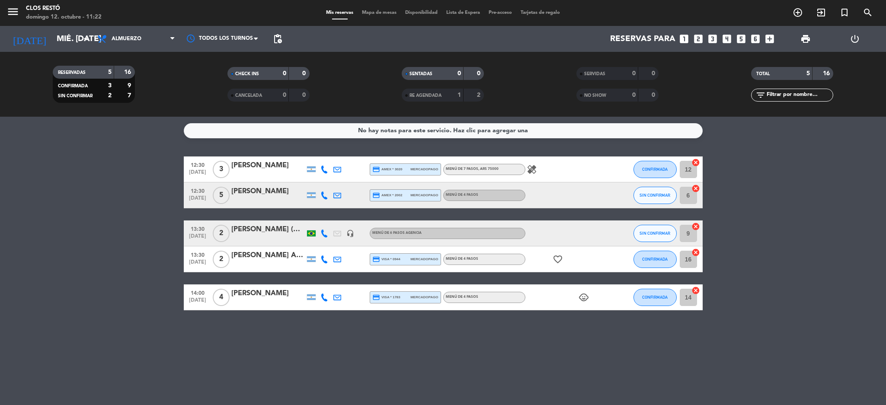
click at [700, 37] on icon "looks_two" at bounding box center [697, 38] width 11 height 11
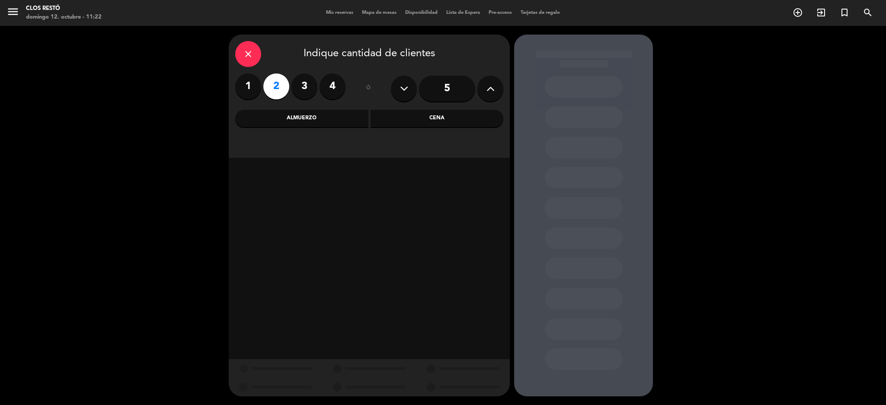
click at [331, 117] on div "Almuerzo" at bounding box center [301, 118] width 133 height 17
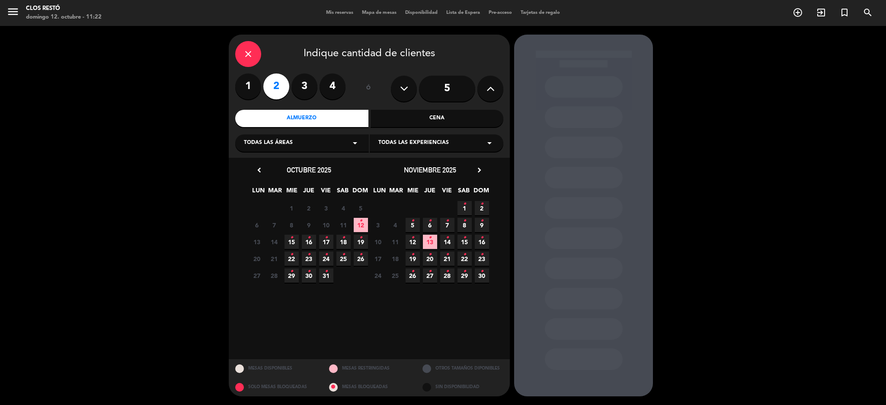
click at [290, 242] on icon "•" at bounding box center [291, 238] width 3 height 14
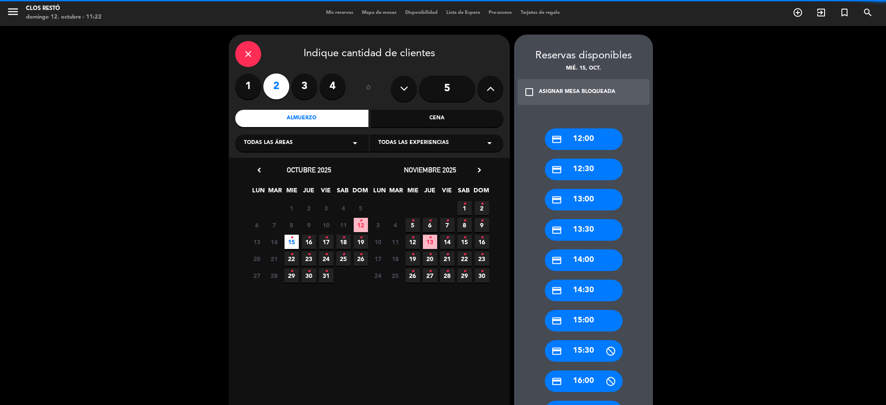
click at [390, 137] on div "Todas las experiencias arrow_drop_down" at bounding box center [437, 142] width 134 height 17
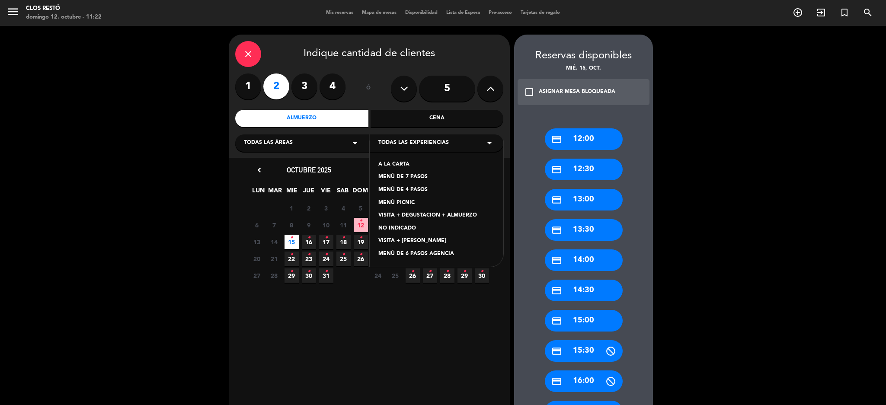
click at [406, 192] on div "MENÚ DE 4 PASOS" at bounding box center [436, 190] width 116 height 9
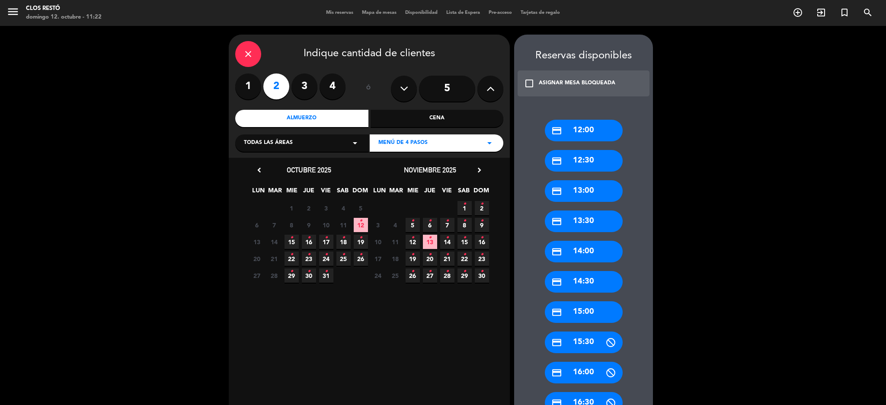
click at [563, 195] on div "credit_card 13:00" at bounding box center [584, 191] width 78 height 22
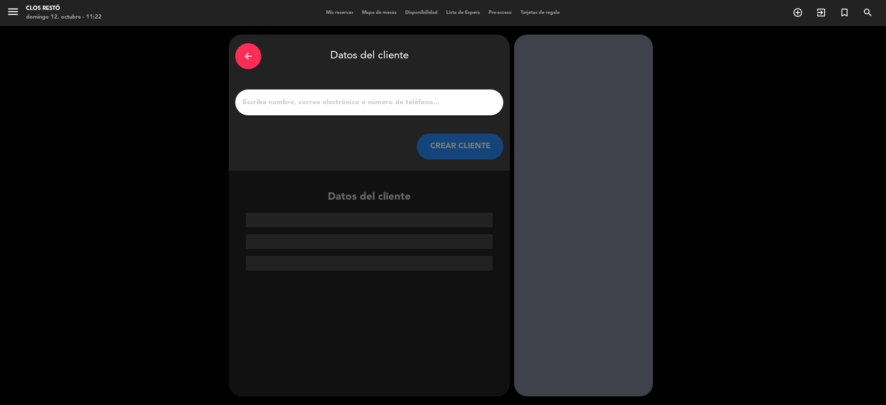
click at [333, 98] on input "1" at bounding box center [369, 102] width 255 height 12
paste input "[PERSON_NAME]"
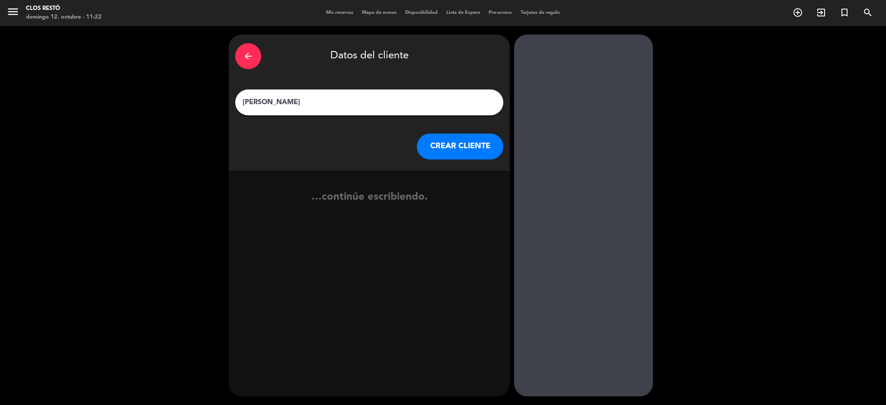
type input "[PERSON_NAME]"
click at [469, 144] on button "CREAR CLIENTE" at bounding box center [460, 147] width 86 height 26
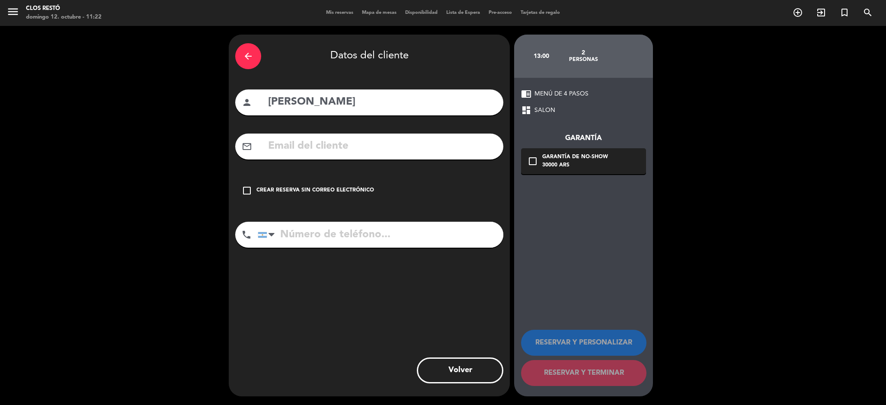
click at [363, 140] on input "text" at bounding box center [381, 146] width 229 height 18
paste input "[EMAIL_ADDRESS][DOMAIN_NAME]"
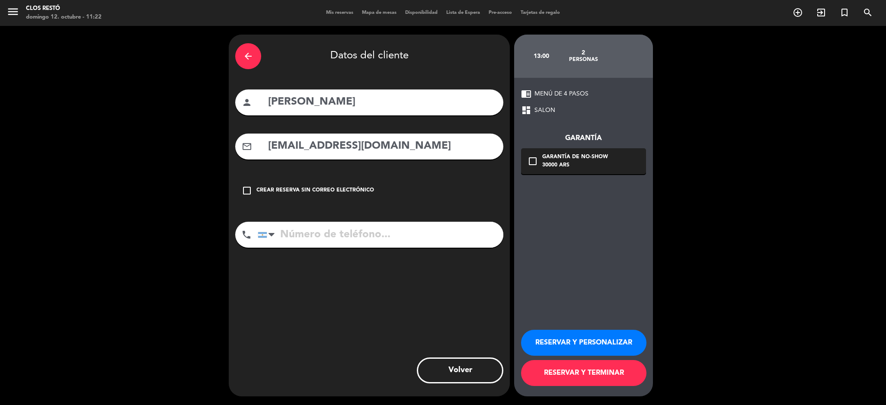
type input "[EMAIL_ADDRESS][DOMAIN_NAME]"
click at [534, 159] on icon "check_box_outline_blank" at bounding box center [532, 161] width 10 height 10
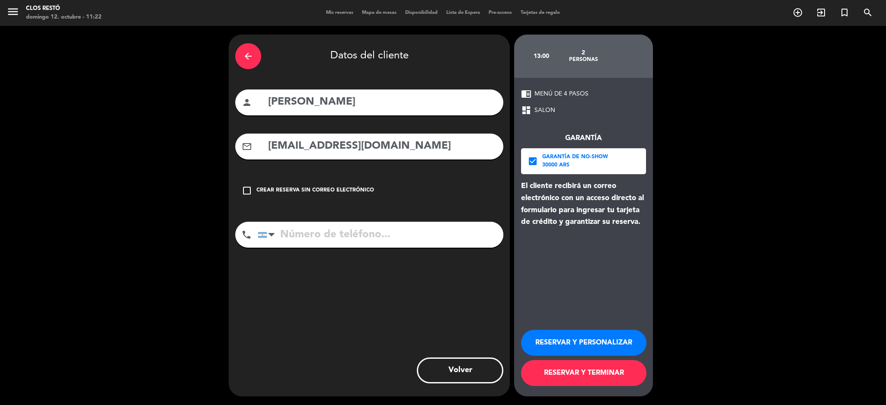
click at [409, 245] on input "tel" at bounding box center [380, 235] width 245 height 26
paste input "[PHONE_NUMBER]"
type input "[PHONE_NUMBER]"
click at [567, 339] on button "RESERVAR Y PERSONALIZAR" at bounding box center [583, 343] width 125 height 26
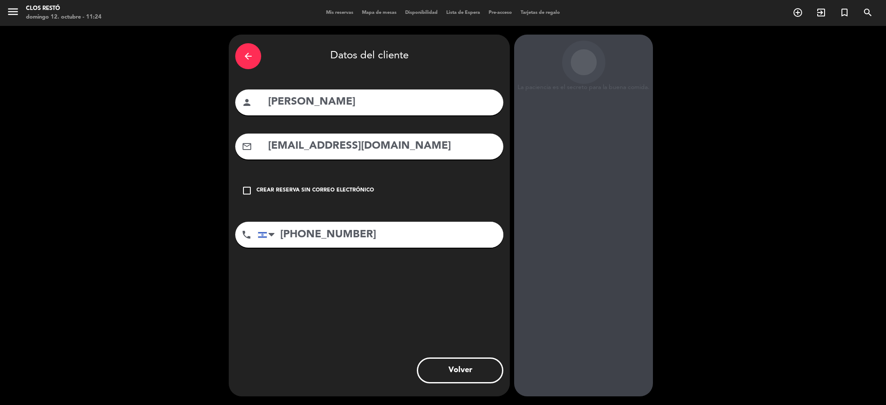
drag, startPoint x: 395, startPoint y: 116, endPoint x: 390, endPoint y: 125, distance: 10.5
click at [393, 120] on div "arrow_back Datos del cliente person [PERSON_NAME] mail_outline [EMAIL_ADDRESS][…" at bounding box center [369, 216] width 281 height 362
click at [393, 149] on input "[EMAIL_ADDRESS][DOMAIN_NAME]" at bounding box center [381, 146] width 229 height 18
click at [274, 60] on div "arrow_back Datos del cliente" at bounding box center [369, 56] width 268 height 30
click at [258, 59] on div "arrow_back" at bounding box center [248, 56] width 26 height 26
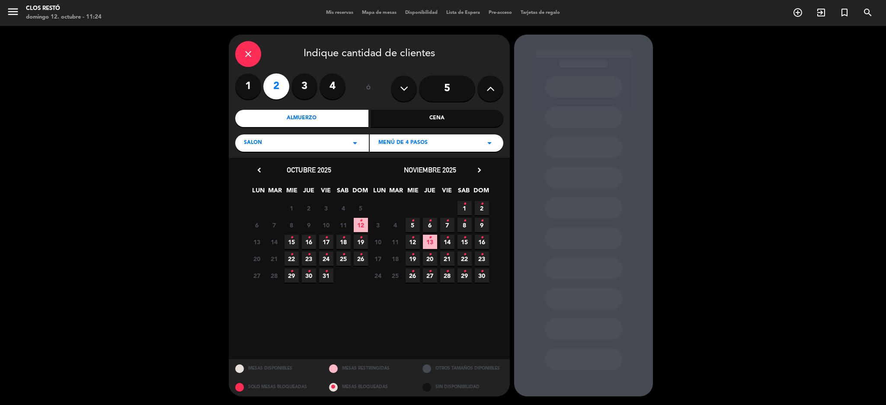
click at [290, 244] on icon "•" at bounding box center [291, 238] width 3 height 14
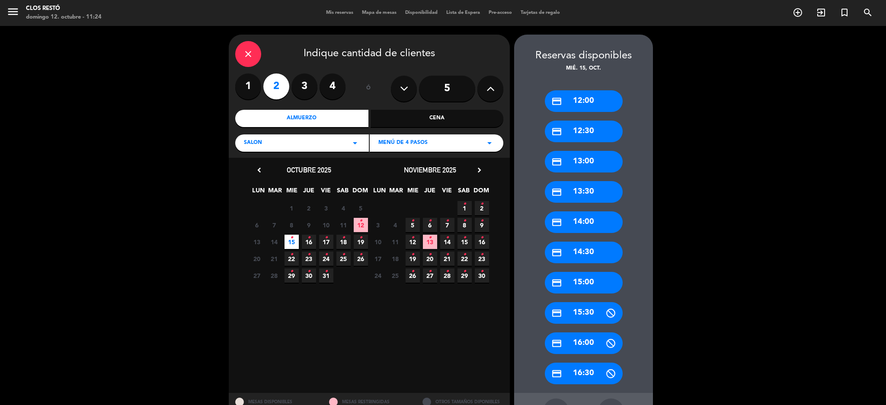
drag, startPoint x: 561, startPoint y: 158, endPoint x: 483, endPoint y: 131, distance: 82.3
click at [559, 159] on div "credit_card 13:00" at bounding box center [584, 162] width 78 height 22
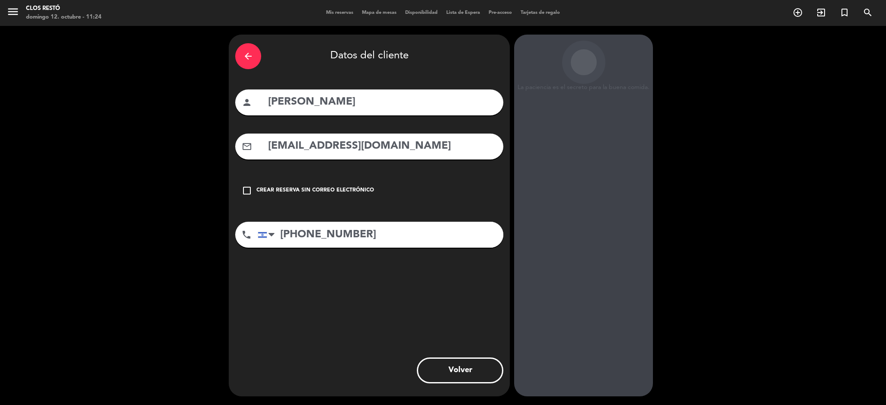
click at [493, 266] on div "arrow_back Datos del cliente person [PERSON_NAME] mail_outline [EMAIL_ADDRESS][…" at bounding box center [369, 216] width 281 height 362
click at [260, 61] on div "arrow_back" at bounding box center [248, 56] width 26 height 26
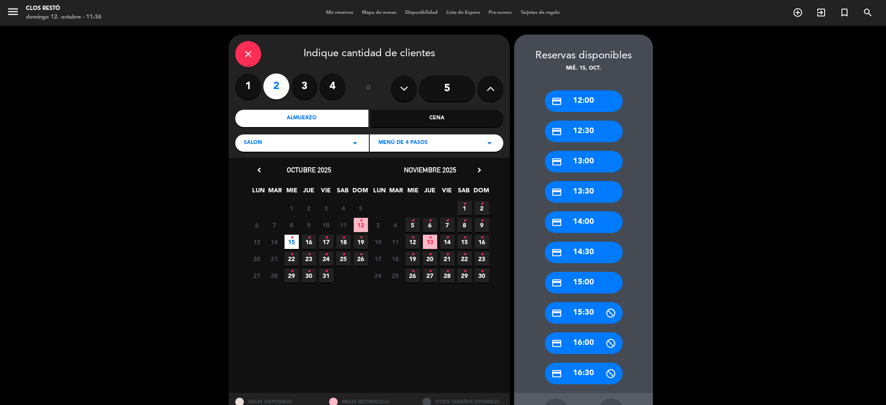
click at [252, 56] on icon "close" at bounding box center [248, 54] width 10 height 10
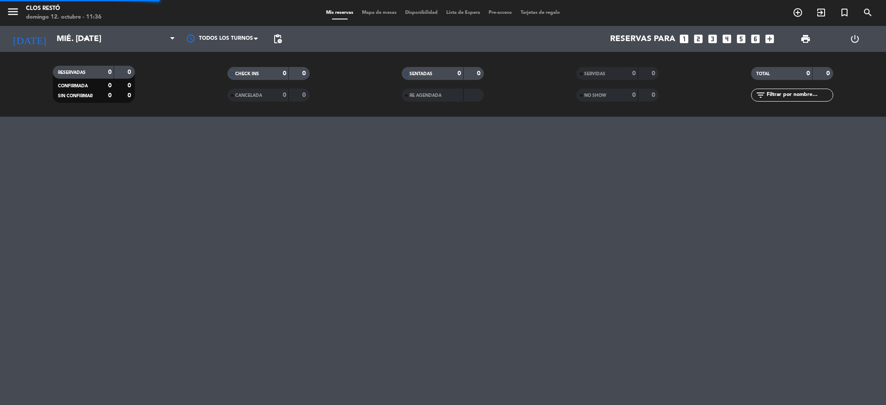
click at [252, 56] on div "RESERVADAS 0 0 CONFIRMADA 0 0 SIN CONFIRMAR 0 0 CHECK INS 0 0 CANCELADA 0 0 SEN…" at bounding box center [443, 84] width 886 height 65
click at [52, 41] on input "mié. [DATE]" at bounding box center [104, 39] width 104 height 18
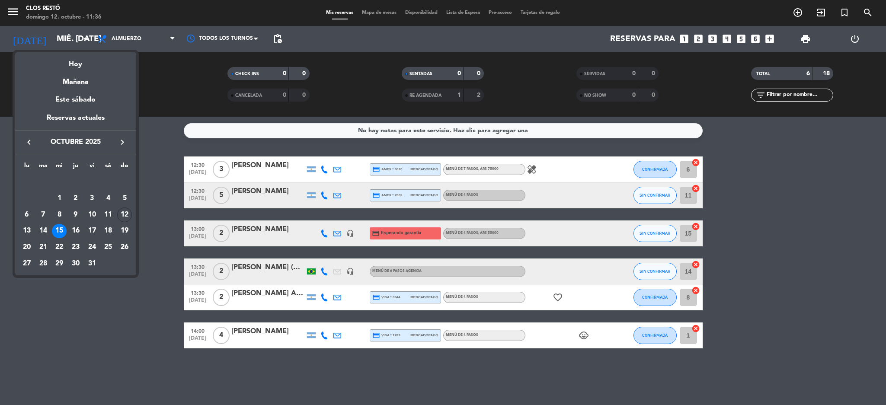
click at [124, 144] on icon "keyboard_arrow_right" at bounding box center [122, 142] width 10 height 10
click at [77, 230] on div "20" at bounding box center [75, 231] width 15 height 15
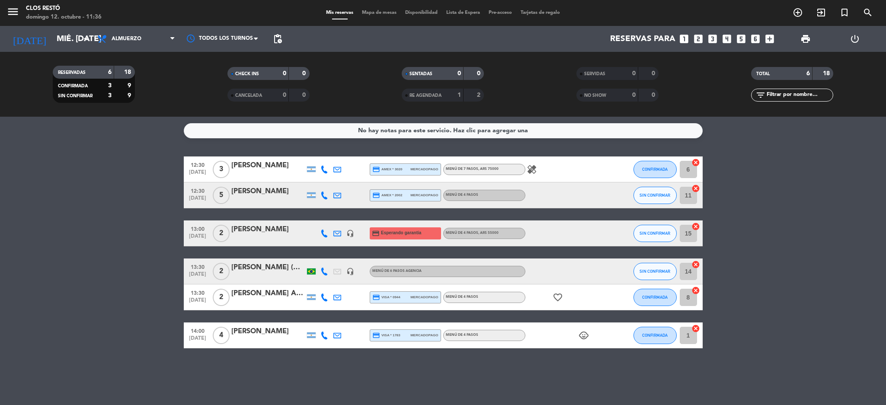
type input "[DEMOGRAPHIC_DATA] [DATE]"
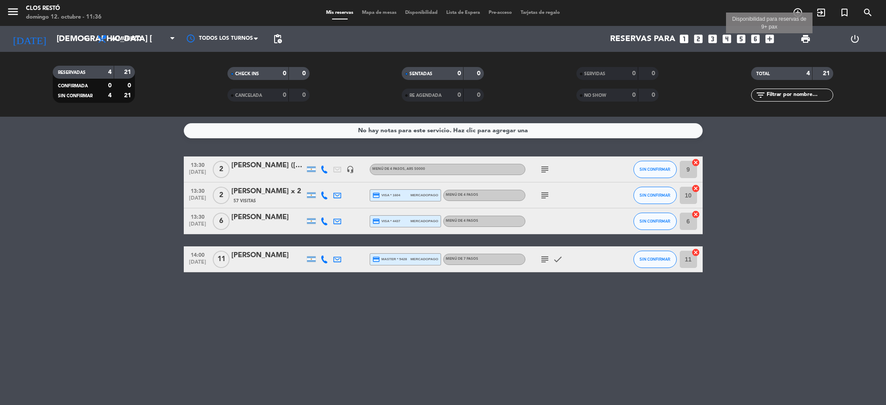
click at [773, 39] on icon "add_box" at bounding box center [769, 38] width 11 height 11
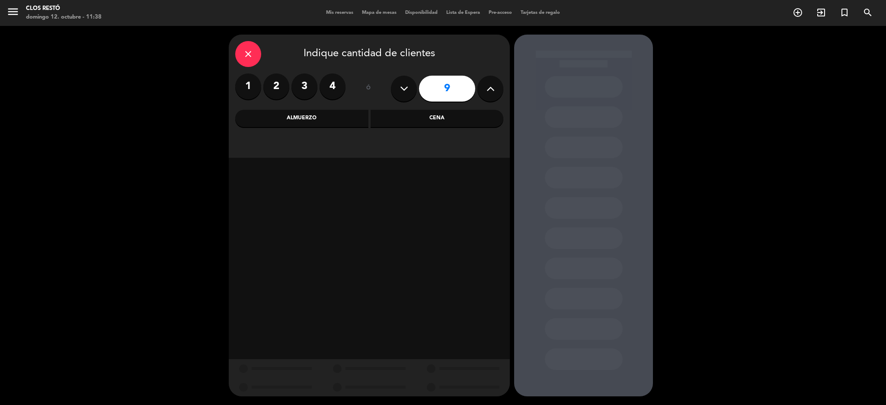
click at [484, 87] on button at bounding box center [490, 89] width 26 height 26
type input "10"
click at [305, 123] on div "Almuerzo" at bounding box center [301, 118] width 133 height 17
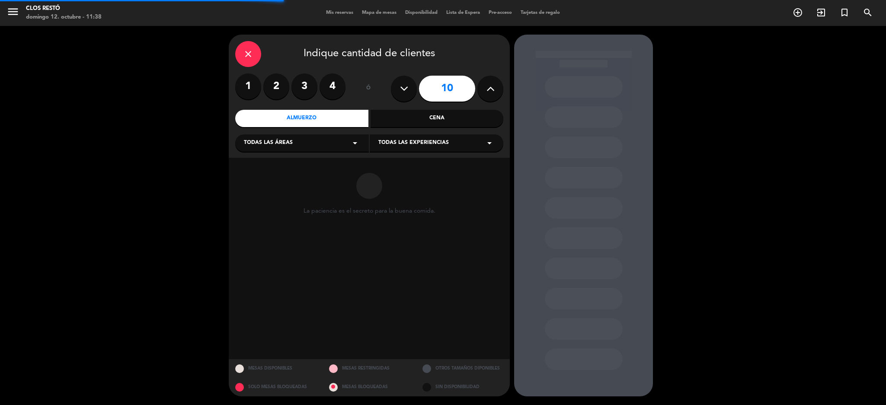
click at [414, 118] on div "Cena" at bounding box center [436, 118] width 133 height 17
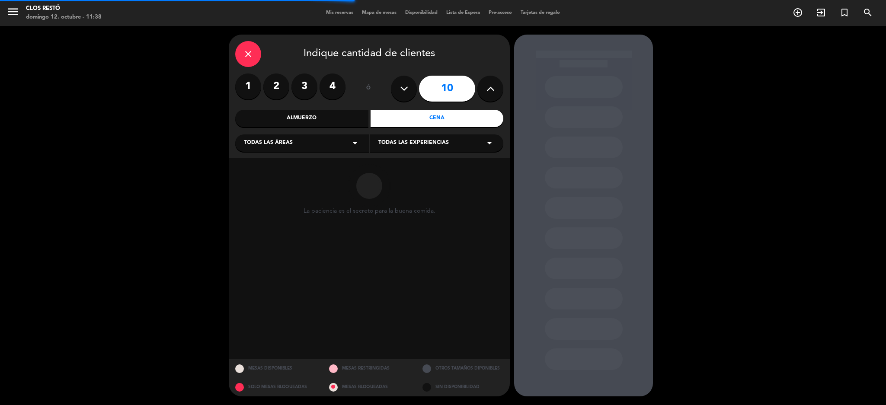
click at [309, 118] on div "Almuerzo" at bounding box center [301, 118] width 133 height 17
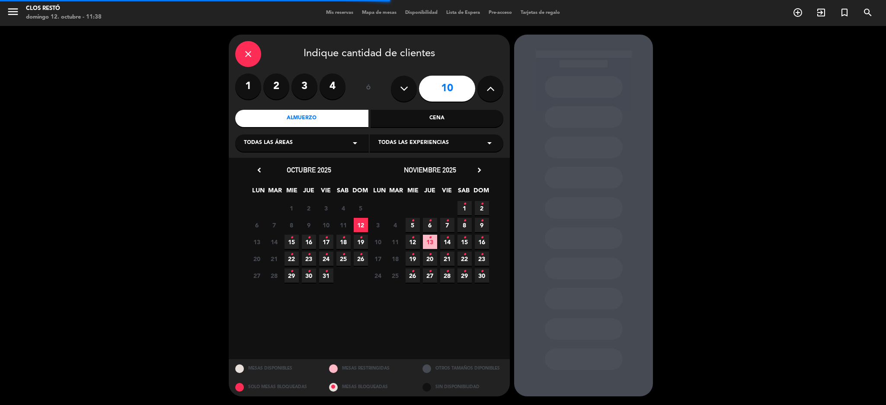
click at [382, 148] on div "Todas las experiencias arrow_drop_down" at bounding box center [437, 142] width 134 height 17
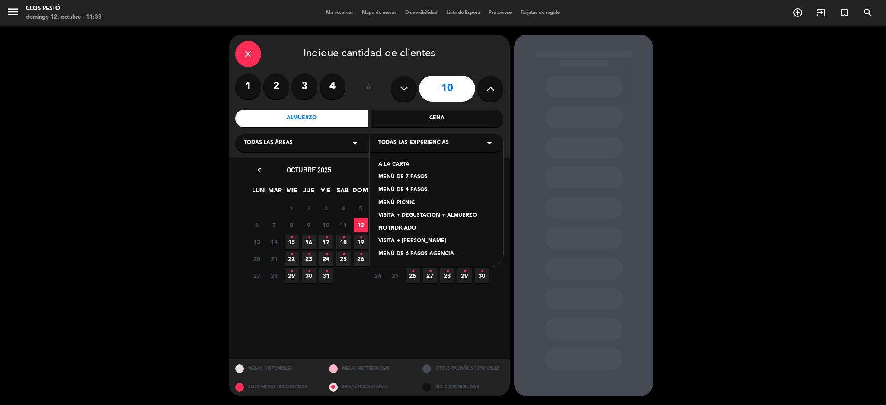
click at [416, 186] on div "MENÚ DE 4 PASOS" at bounding box center [436, 190] width 116 height 9
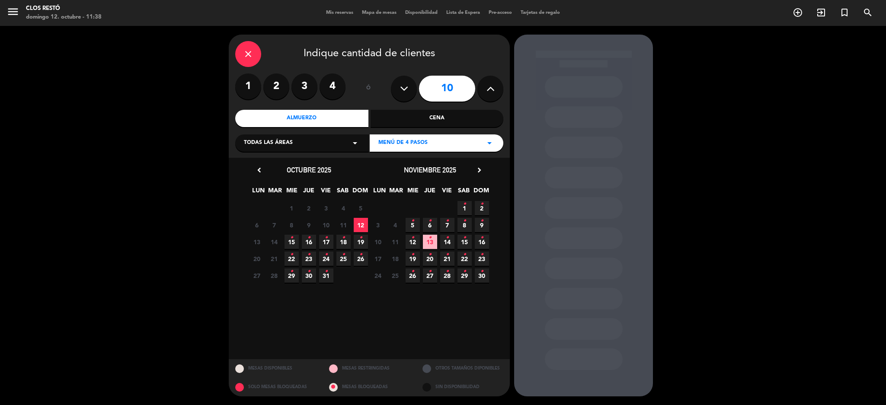
click at [426, 261] on span "20 •" at bounding box center [430, 259] width 14 height 14
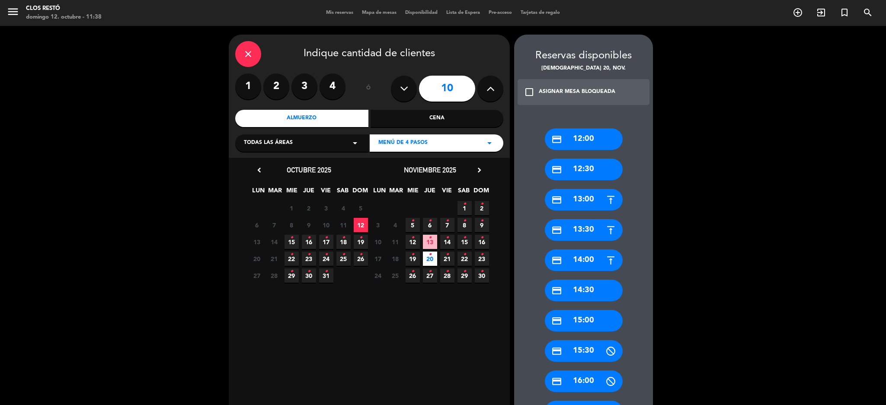
click at [562, 260] on div "credit_card 14:00" at bounding box center [584, 260] width 78 height 22
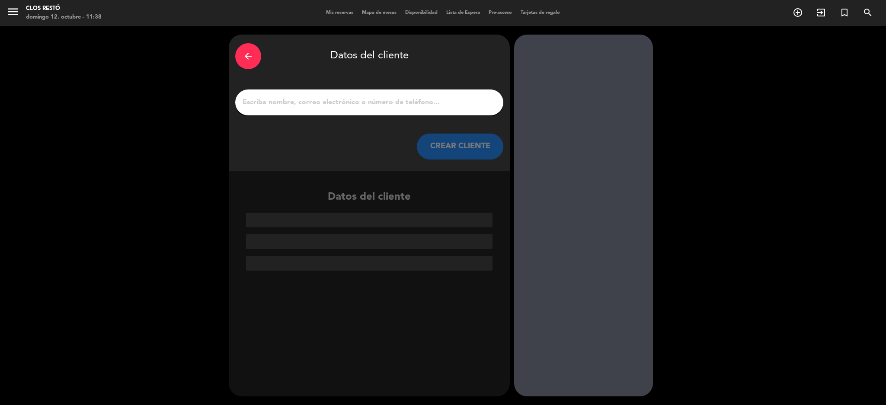
click at [378, 103] on input "1" at bounding box center [369, 102] width 255 height 12
paste input "[PERSON_NAME]"
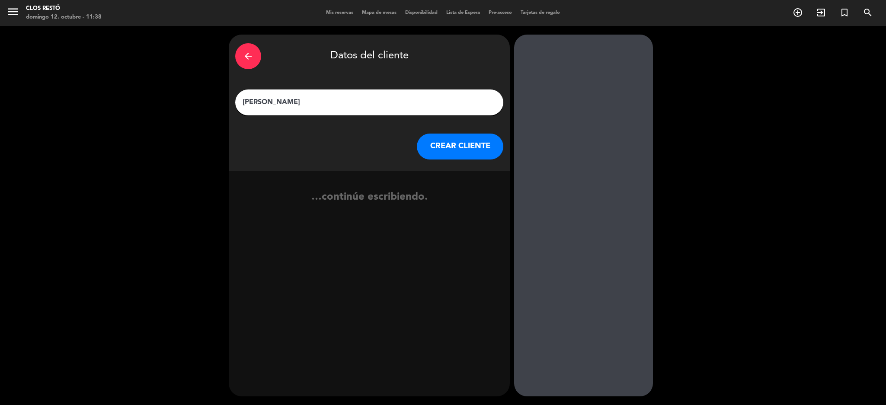
type input "[PERSON_NAME]"
click at [454, 148] on button "CREAR CLIENTE" at bounding box center [460, 147] width 86 height 26
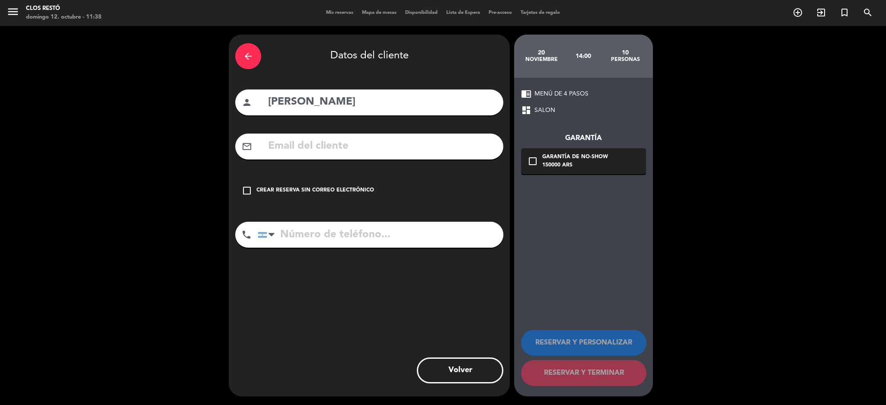
click at [362, 153] on input "text" at bounding box center [381, 146] width 229 height 18
paste input "[EMAIL_ADDRESS][DOMAIN_NAME]"
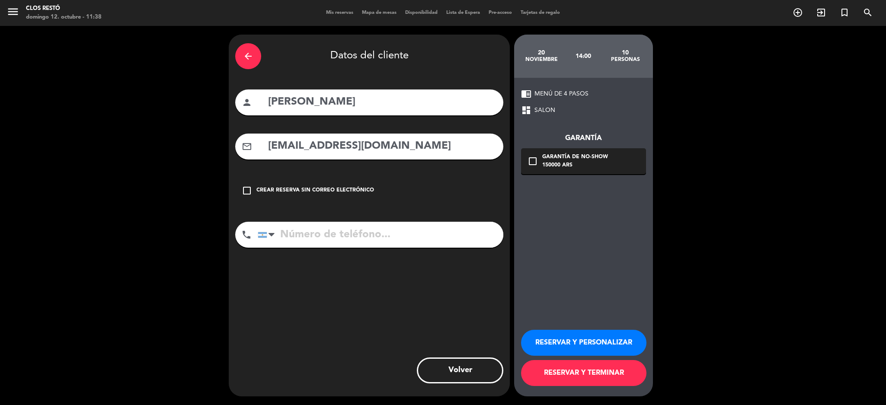
type input "[EMAIL_ADDRESS][DOMAIN_NAME]"
drag, startPoint x: 585, startPoint y: 159, endPoint x: 274, endPoint y: 18, distance: 341.4
click at [581, 159] on div "Garantía de no-show" at bounding box center [575, 157] width 66 height 9
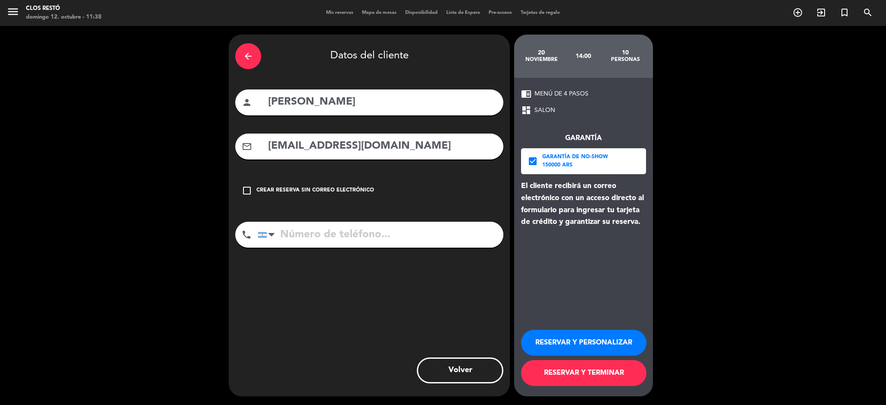
click at [354, 239] on input "tel" at bounding box center [380, 235] width 245 height 26
paste input "[PHONE_NUMBER]"
type input "[PHONE_NUMBER]"
click at [591, 336] on button "RESERVAR Y PERSONALIZAR" at bounding box center [583, 343] width 125 height 26
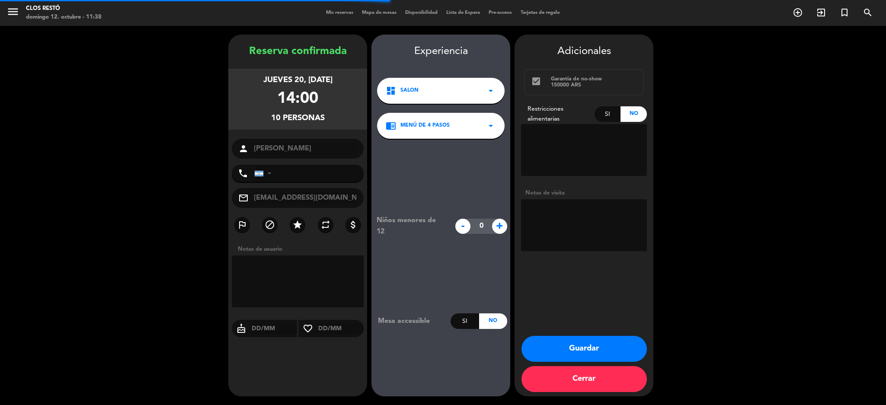
type input "[PHONE_NUMBER]"
click at [578, 202] on textarea at bounding box center [584, 225] width 126 height 52
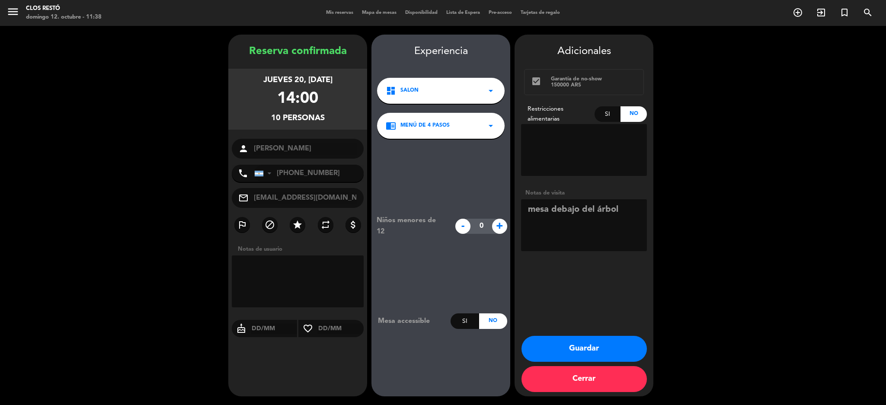
type textarea "mesa debajo del árbol"
click at [599, 349] on button "Guardar" at bounding box center [583, 349] width 125 height 26
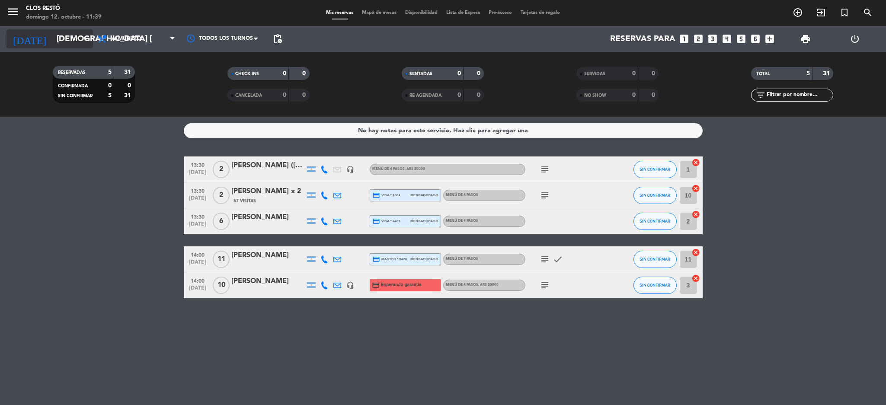
click at [66, 43] on input "[DEMOGRAPHIC_DATA] [DATE]" at bounding box center [104, 39] width 104 height 18
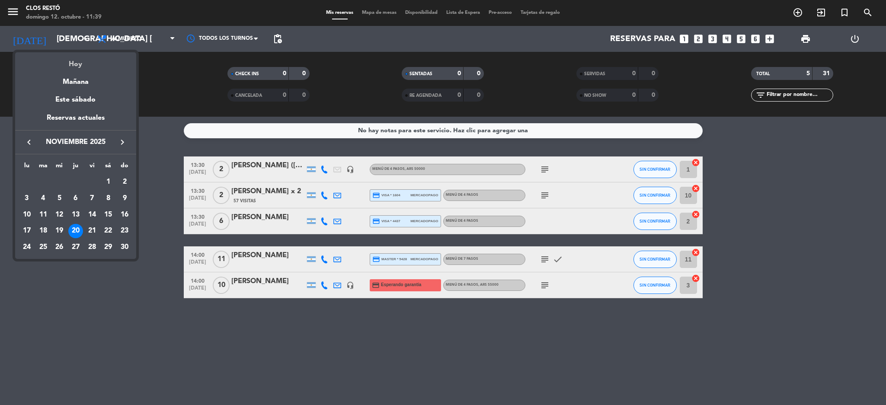
click at [83, 60] on div "Hoy" at bounding box center [75, 61] width 121 height 18
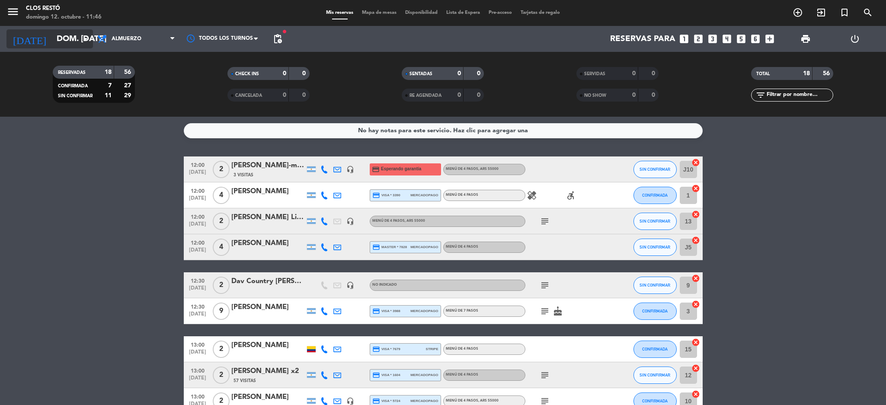
click at [54, 45] on input "dom. [DATE]" at bounding box center [104, 39] width 104 height 18
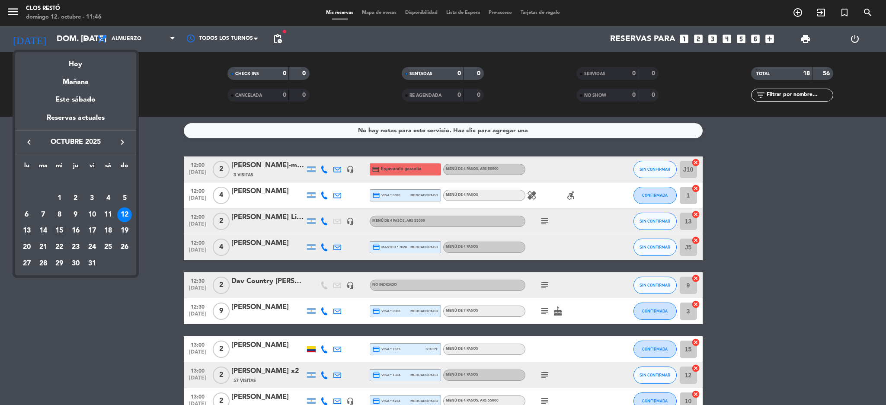
click at [60, 227] on div "15" at bounding box center [59, 231] width 15 height 15
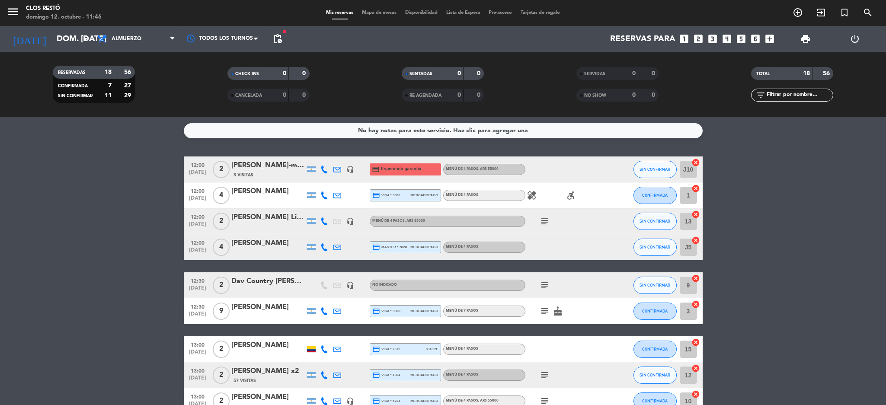
type input "mié. [DATE]"
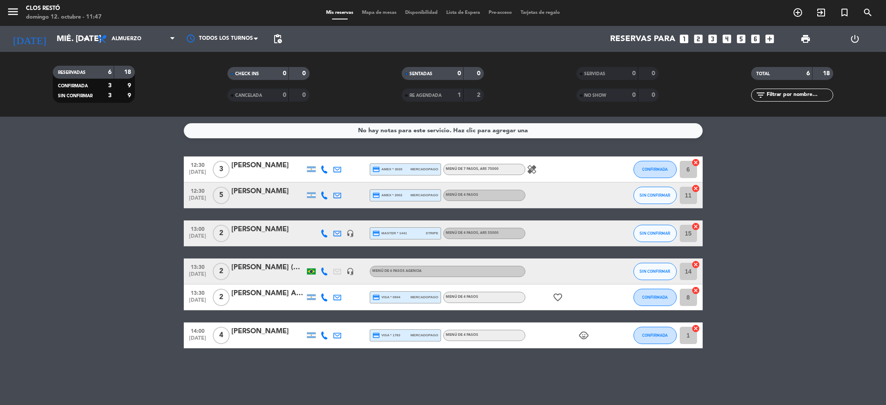
click at [695, 39] on icon "looks_two" at bounding box center [697, 38] width 11 height 11
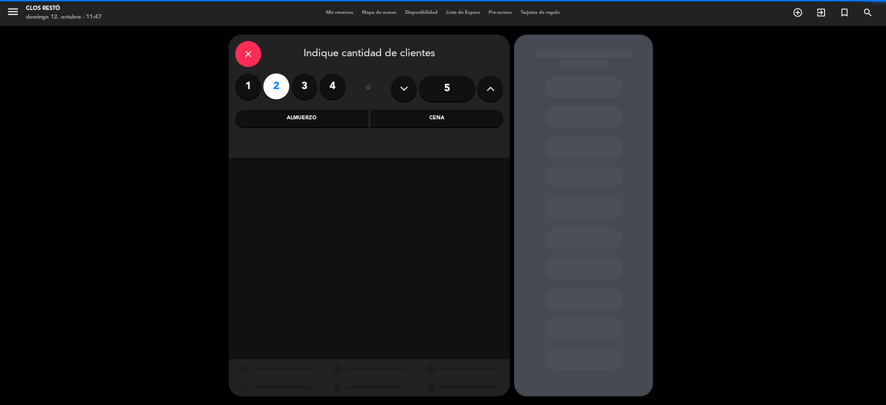
click at [285, 117] on div "Almuerzo" at bounding box center [301, 118] width 133 height 17
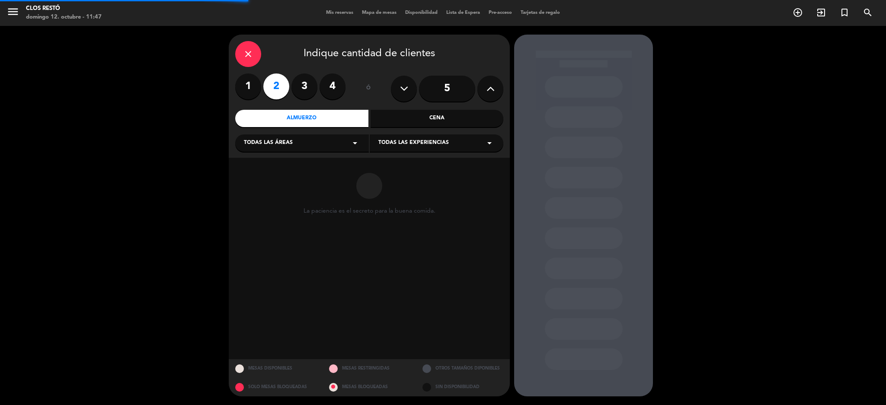
click at [388, 148] on div "Todas las experiencias arrow_drop_down" at bounding box center [437, 142] width 134 height 17
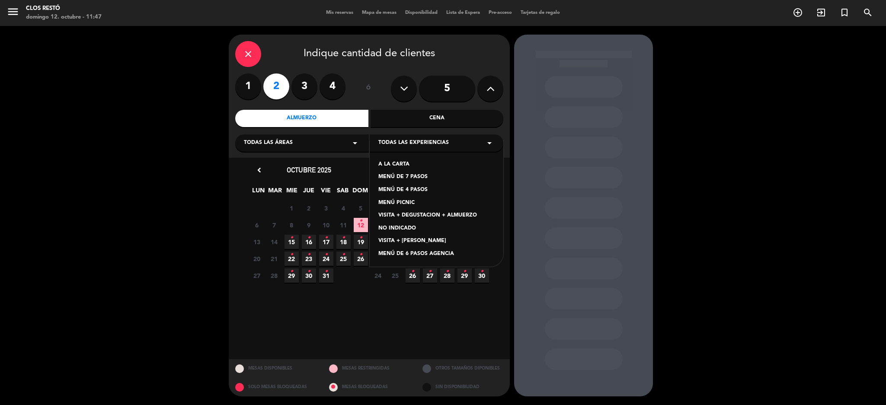
click at [410, 189] on div "MENÚ DE 4 PASOS" at bounding box center [436, 190] width 116 height 9
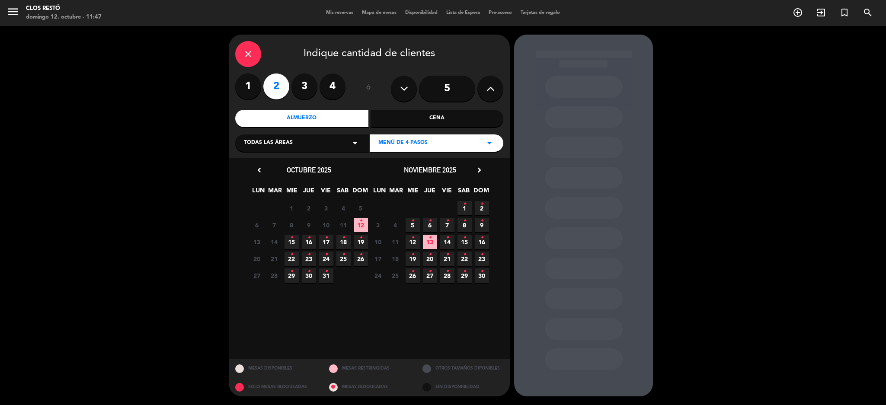
click at [292, 240] on icon "•" at bounding box center [291, 238] width 3 height 14
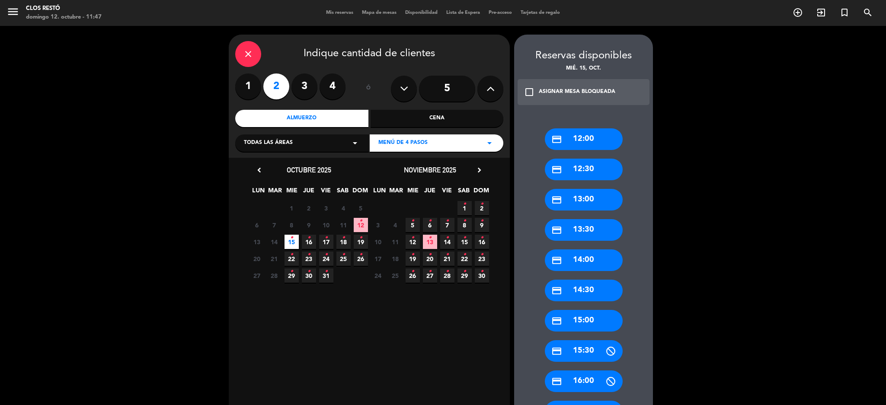
click at [589, 172] on div "credit_card 12:30" at bounding box center [584, 170] width 78 height 22
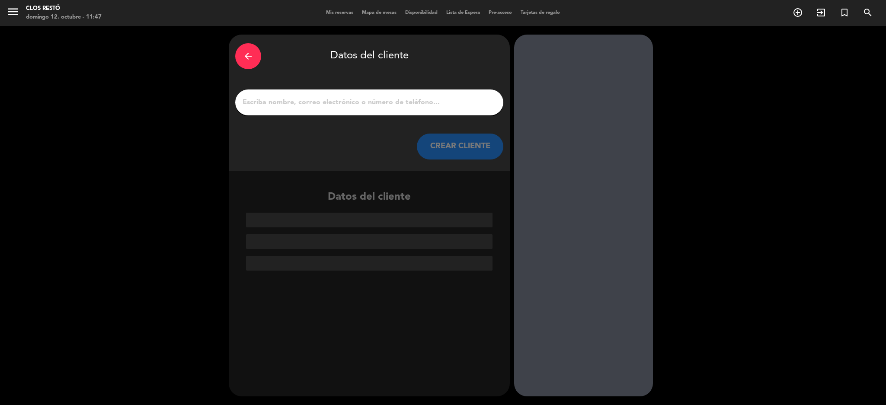
click at [360, 102] on input "1" at bounding box center [369, 102] width 255 height 12
paste input "[EMAIL_ADDRESS][DOMAIN_NAME]"
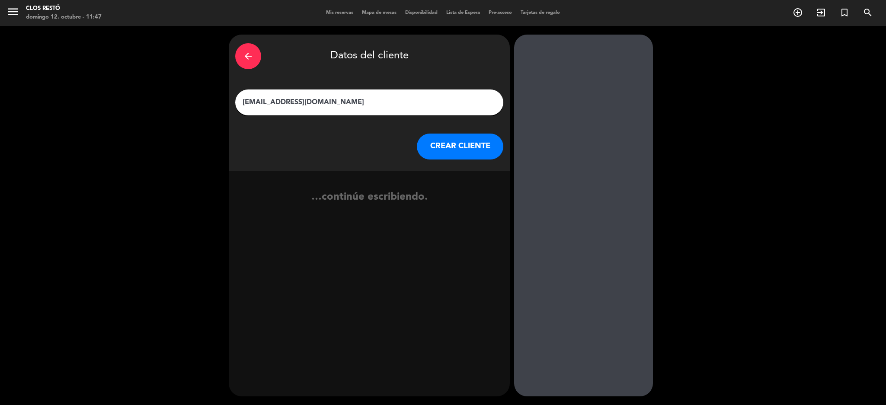
type input "[EMAIL_ADDRESS][DOMAIN_NAME]"
click at [477, 150] on button "CREAR CLIENTE" at bounding box center [460, 147] width 86 height 26
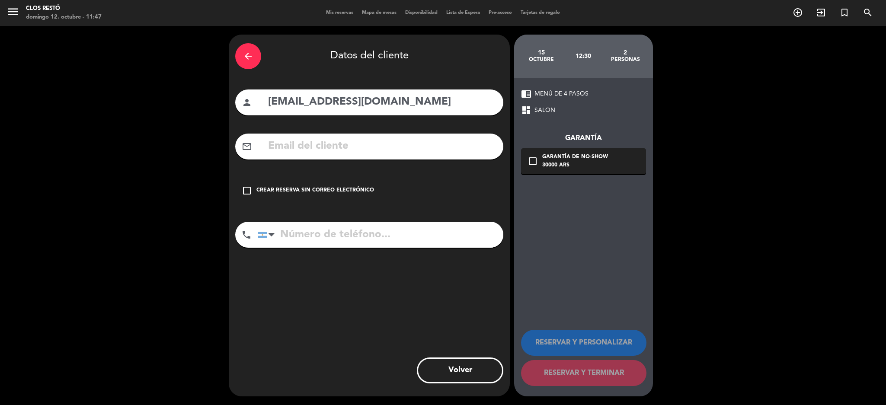
click at [350, 127] on div "arrow_back Datos del cliente person [EMAIL_ADDRESS][DOMAIN_NAME] mail_outline c…" at bounding box center [369, 216] width 281 height 362
click at [350, 144] on input "text" at bounding box center [381, 146] width 229 height 18
paste input "[EMAIL_ADDRESS][DOMAIN_NAME]"
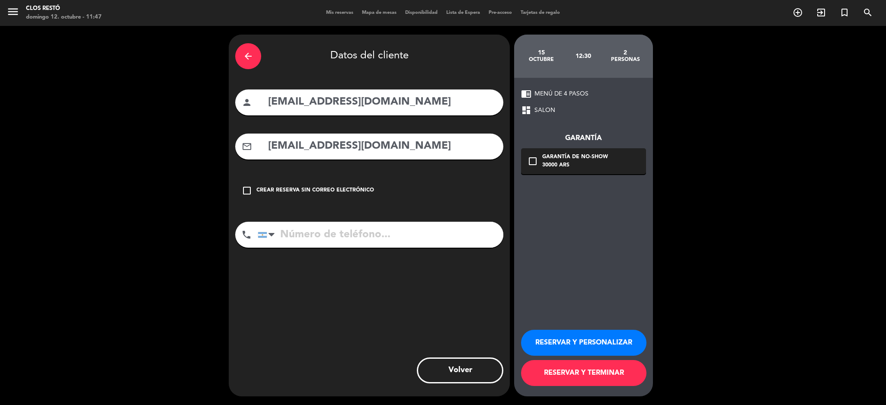
type input "[EMAIL_ADDRESS][DOMAIN_NAME]"
drag, startPoint x: 434, startPoint y: 102, endPoint x: 0, endPoint y: 105, distance: 434.3
click at [0, 105] on div "arrow_back Datos del cliente person [EMAIL_ADDRESS][DOMAIN_NAME] mail_outline […" at bounding box center [443, 215] width 886 height 379
type input "[PERSON_NAME]"
click at [563, 166] on div "30000 ARS" at bounding box center [575, 165] width 66 height 9
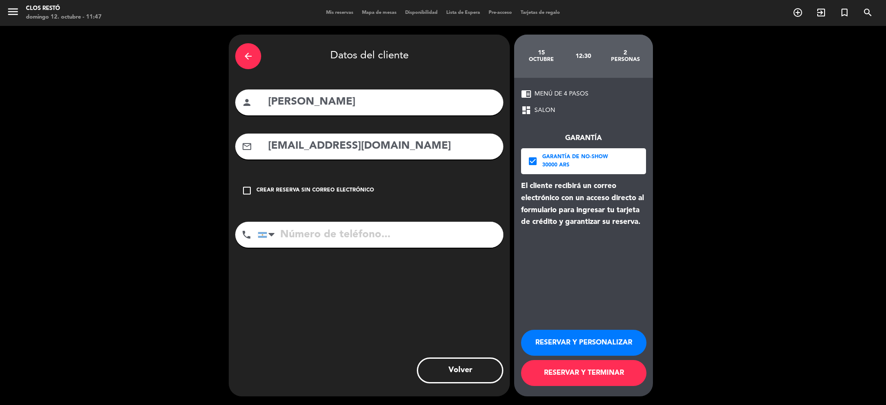
click at [393, 229] on input "tel" at bounding box center [380, 235] width 245 height 26
paste input "[PHONE_NUMBER]"
type input "[PHONE_NUMBER]"
click at [573, 341] on button "RESERVAR Y PERSONALIZAR" at bounding box center [583, 343] width 125 height 26
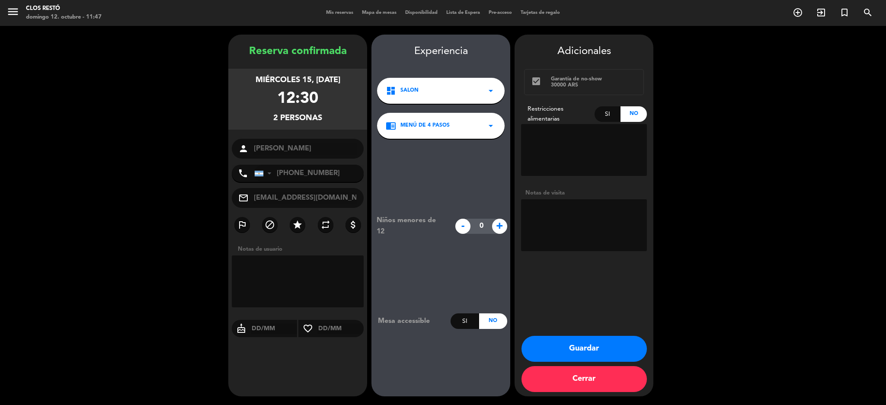
click at [546, 235] on textarea at bounding box center [584, 225] width 126 height 52
type textarea "1 vegetariano"
click at [609, 115] on div "Si" at bounding box center [607, 114] width 26 height 16
click at [570, 360] on button "Guardar" at bounding box center [583, 349] width 125 height 26
